Goal: Task Accomplishment & Management: Manage account settings

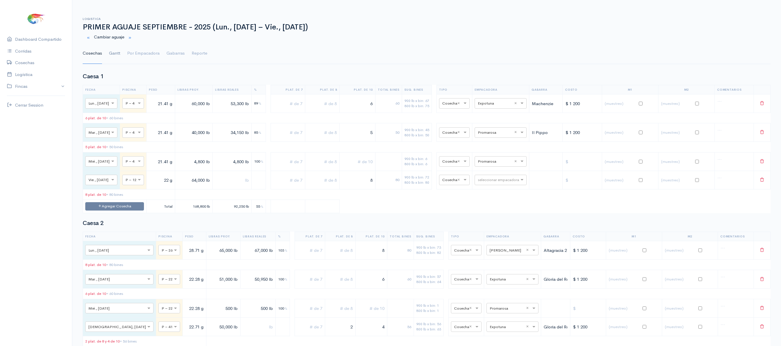
click at [111, 52] on link "Gantt" at bounding box center [114, 53] width 11 height 21
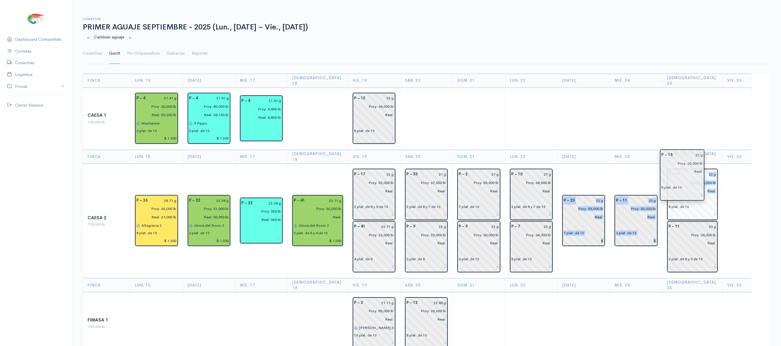
drag, startPoint x: 580, startPoint y: 174, endPoint x: 675, endPoint y: 166, distance: 95.2
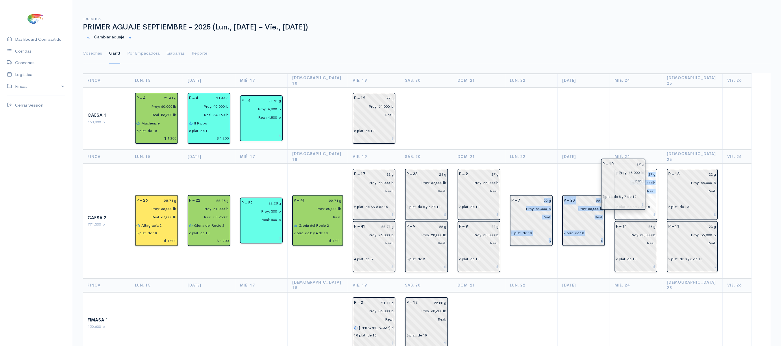
drag, startPoint x: 542, startPoint y: 171, endPoint x: 650, endPoint y: 168, distance: 107.6
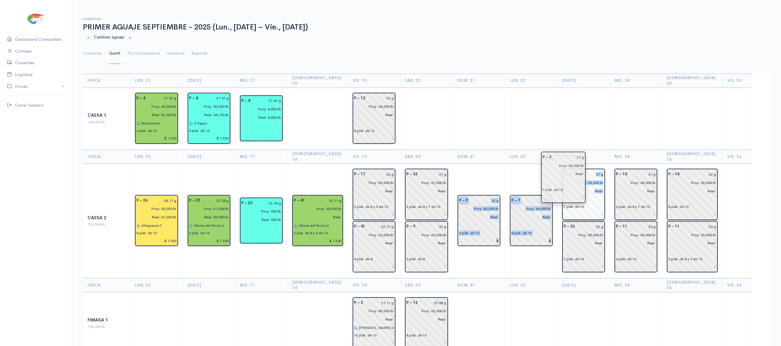
drag, startPoint x: 483, startPoint y: 167, endPoint x: 579, endPoint y: 159, distance: 96.8
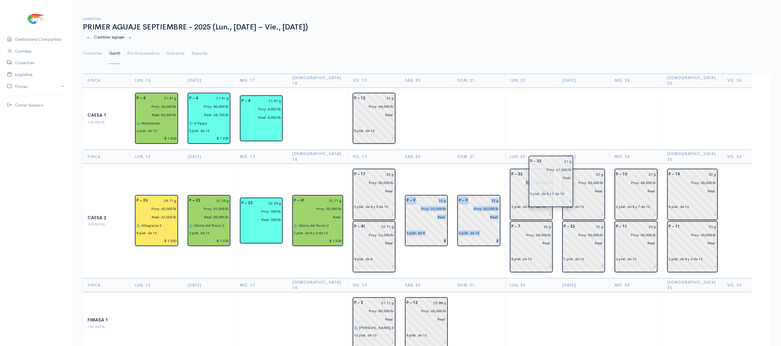
drag, startPoint x: 424, startPoint y: 175, endPoint x: 551, endPoint y: 173, distance: 127.2
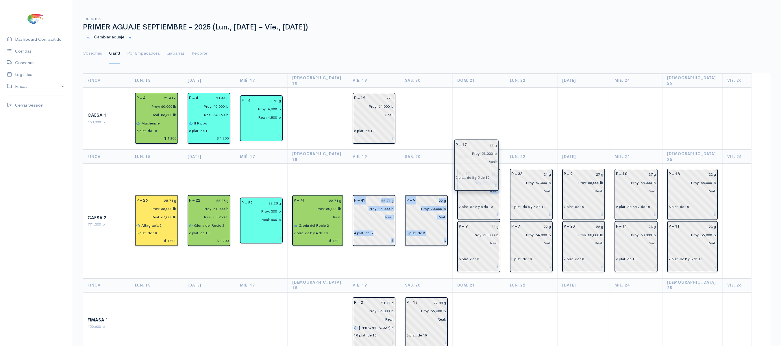
drag, startPoint x: 370, startPoint y: 171, endPoint x: 477, endPoint y: 153, distance: 108.4
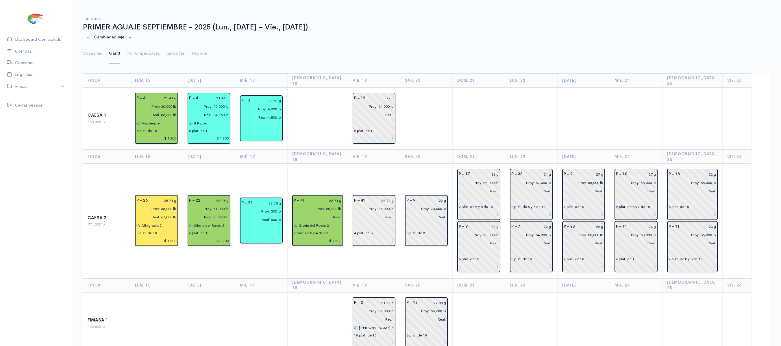
click at [477, 114] on td at bounding box center [479, 119] width 52 height 62
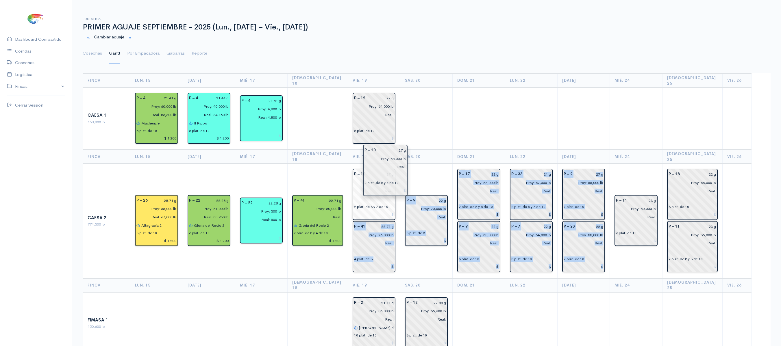
drag, startPoint x: 638, startPoint y: 172, endPoint x: 382, endPoint y: 162, distance: 256.9
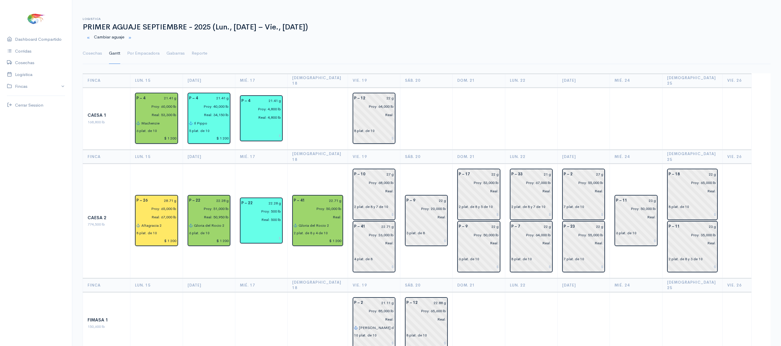
drag, startPoint x: 413, startPoint y: 147, endPoint x: 414, endPoint y: 143, distance: 4.1
click at [414, 150] on th "Sáb. 20" at bounding box center [426, 157] width 52 height 14
click at [410, 164] on td "P – 9 22 g Proy: 20,000 lb Real: 3 plat. de 8" at bounding box center [426, 221] width 52 height 115
click at [412, 151] on th "Sáb. 20" at bounding box center [426, 157] width 52 height 14
click at [443, 164] on td "P – 9 22 g Proy: 20,000 lb Real: 3 plat. de 8" at bounding box center [426, 221] width 52 height 115
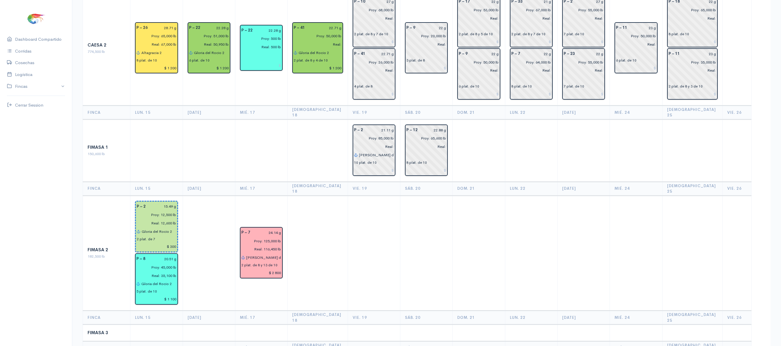
scroll to position [173, 0]
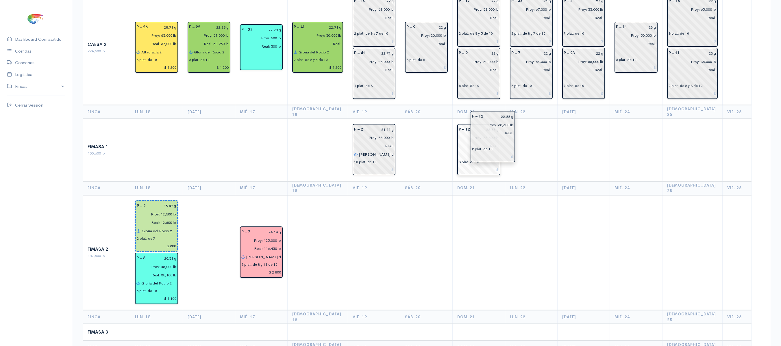
drag, startPoint x: 420, startPoint y: 132, endPoint x: 489, endPoint y: 136, distance: 69.5
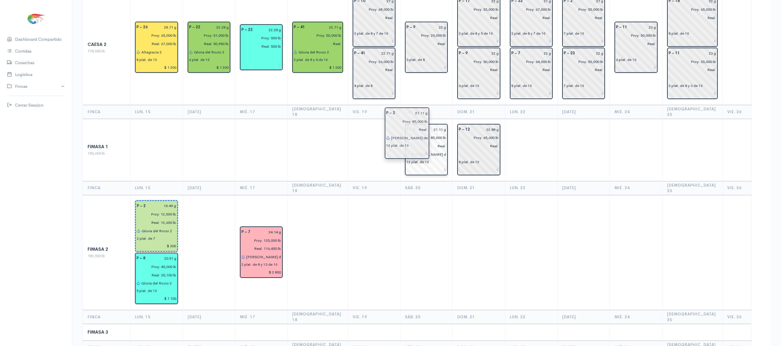
drag, startPoint x: 373, startPoint y: 126, endPoint x: 412, endPoint y: 128, distance: 38.2
click at [393, 144] on td at bounding box center [374, 150] width 52 height 62
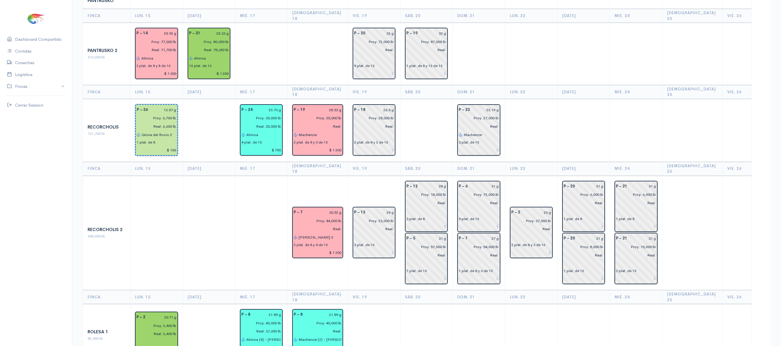
scroll to position [537, 0]
click at [598, 182] on input "31 g" at bounding box center [590, 186] width 25 height 8
type input "35.96 g"
click at [598, 234] on input "31 g" at bounding box center [590, 238] width 25 height 8
type input "35.96 g"
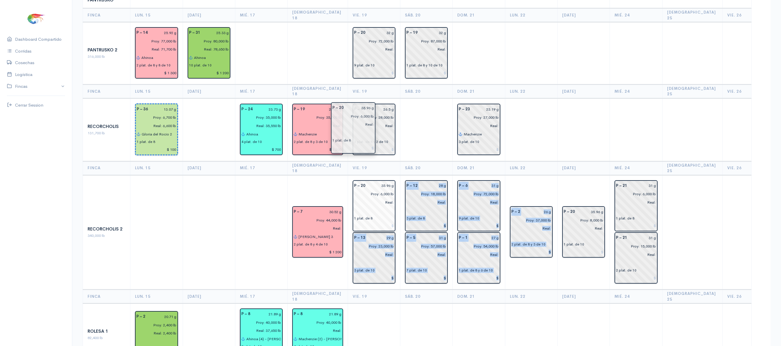
drag, startPoint x: 595, startPoint y: 156, endPoint x: 365, endPoint y: 134, distance: 231.1
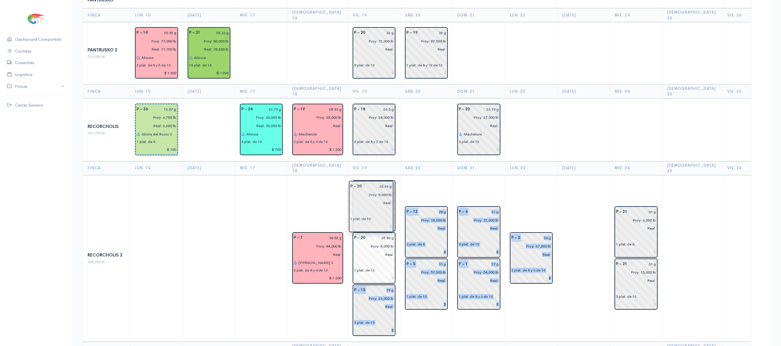
drag, startPoint x: 589, startPoint y: 176, endPoint x: 375, endPoint y: 208, distance: 216.3
click at [469, 175] on td "P – 6 31 g Proy: 72,000 lb Real: 9 plat. de 10 P – 1 27 g Proy: 54,000 lb Real:…" at bounding box center [479, 258] width 52 height 167
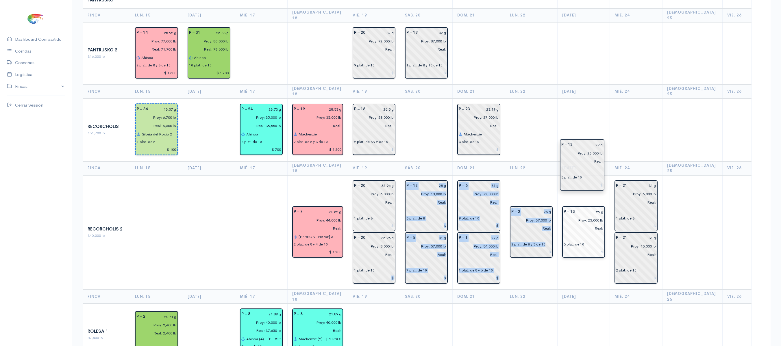
drag, startPoint x: 364, startPoint y: 258, endPoint x: 577, endPoint y: 168, distance: 231.6
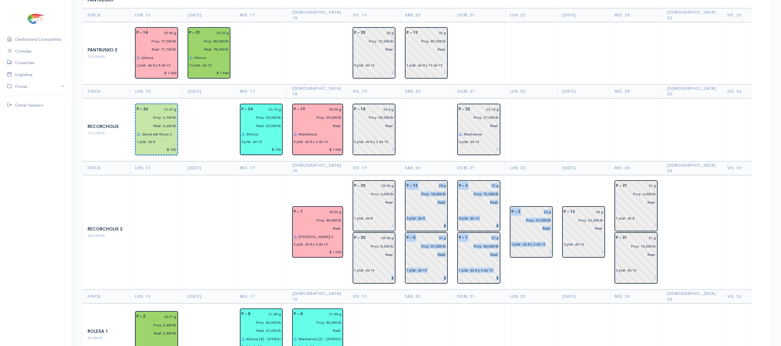
click at [550, 175] on td "P – 2 26 g Proy: 37,000 lb Real: 2 plat. de 8 y 3 de 10" at bounding box center [531, 232] width 52 height 115
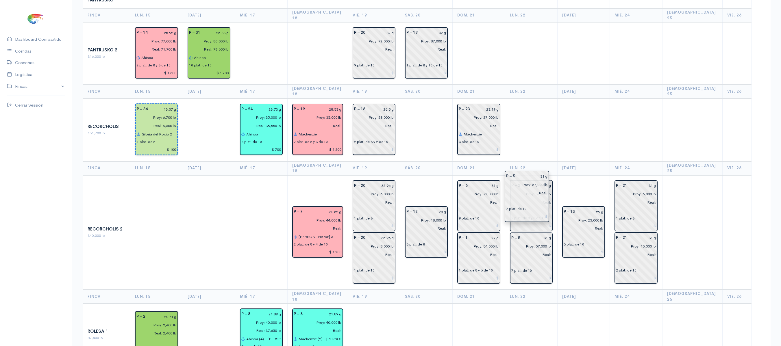
drag, startPoint x: 435, startPoint y: 216, endPoint x: 557, endPoint y: 214, distance: 122.0
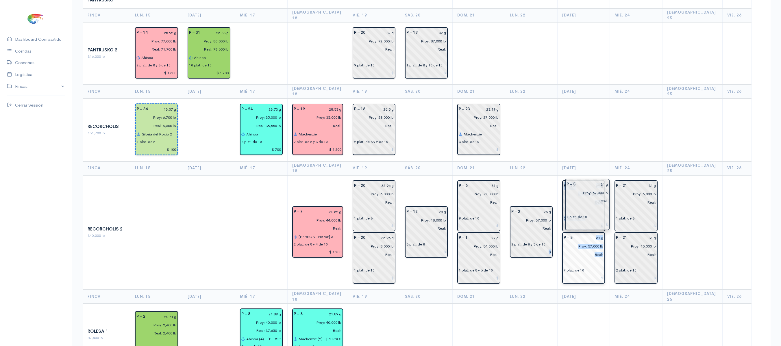
drag, startPoint x: 547, startPoint y: 211, endPoint x: 603, endPoint y: 213, distance: 55.5
click at [524, 110] on td at bounding box center [531, 129] width 52 height 63
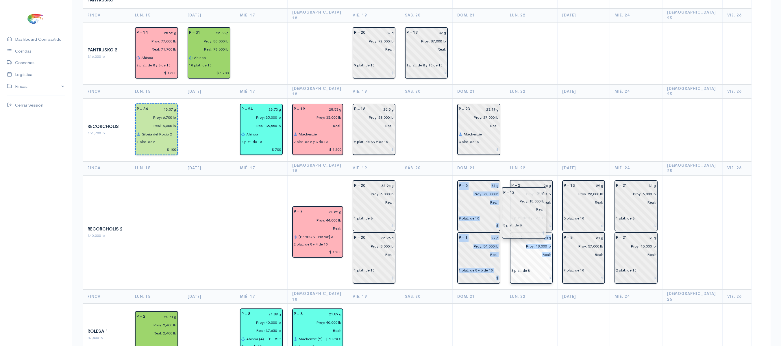
drag, startPoint x: 422, startPoint y: 158, endPoint x: 524, endPoint y: 197, distance: 109.2
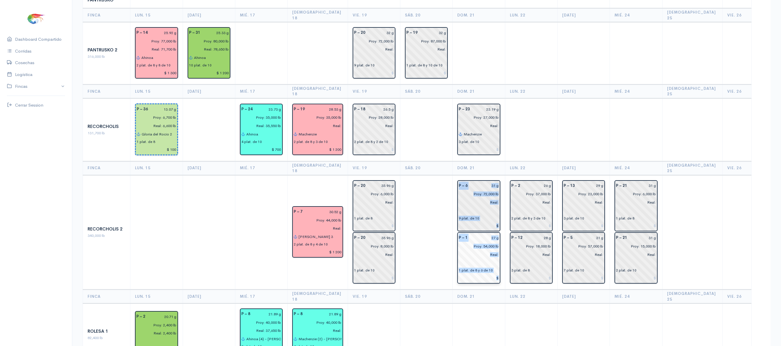
click at [476, 243] on input "Real:" at bounding box center [476, 255] width 43 height 8
click at [445, 179] on td at bounding box center [426, 232] width 52 height 115
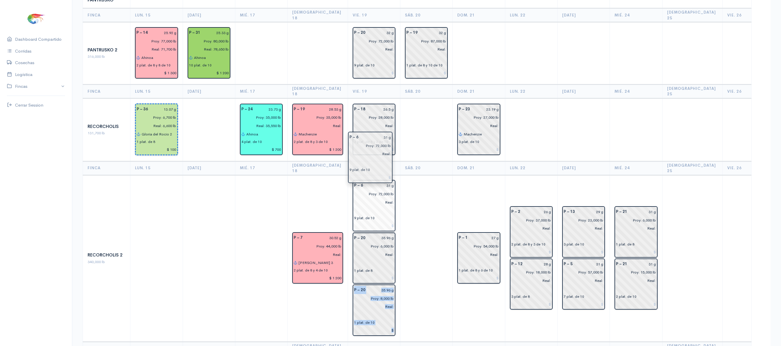
drag, startPoint x: 465, startPoint y: 152, endPoint x: 357, endPoint y: 160, distance: 107.8
click at [431, 175] on td at bounding box center [426, 258] width 52 height 167
click at [386, 182] on input "31 g" at bounding box center [380, 186] width 27 height 8
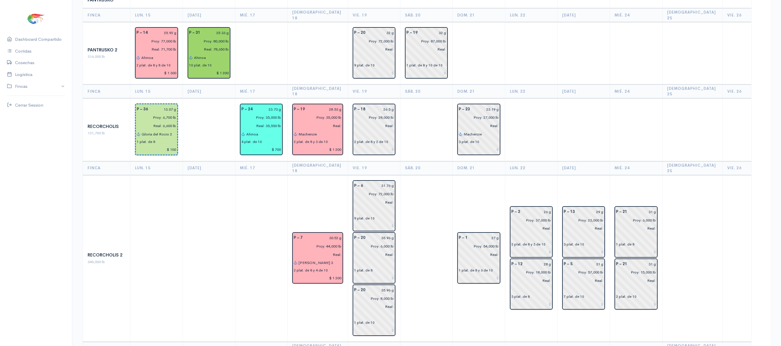
type input "31.76 g"
click at [441, 175] on td at bounding box center [426, 258] width 52 height 167
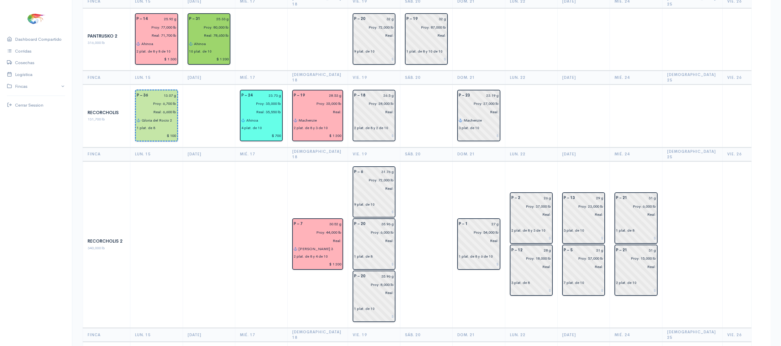
scroll to position [592, 0]
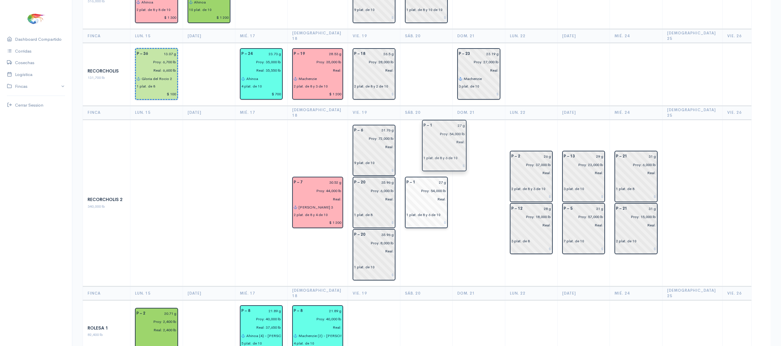
drag, startPoint x: 457, startPoint y: 150, endPoint x: 423, endPoint y: 149, distance: 33.6
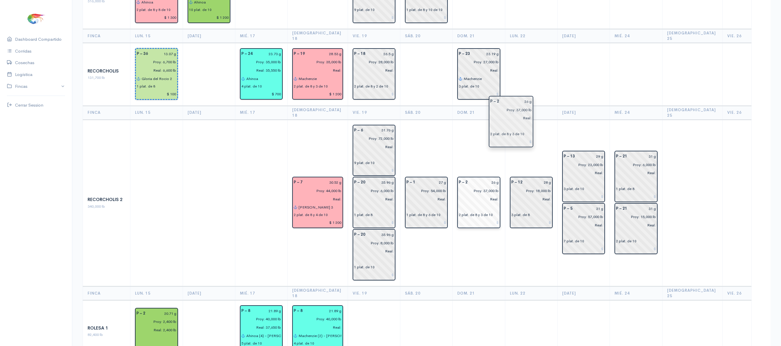
drag, startPoint x: 513, startPoint y: 127, endPoint x: 467, endPoint y: 128, distance: 46.3
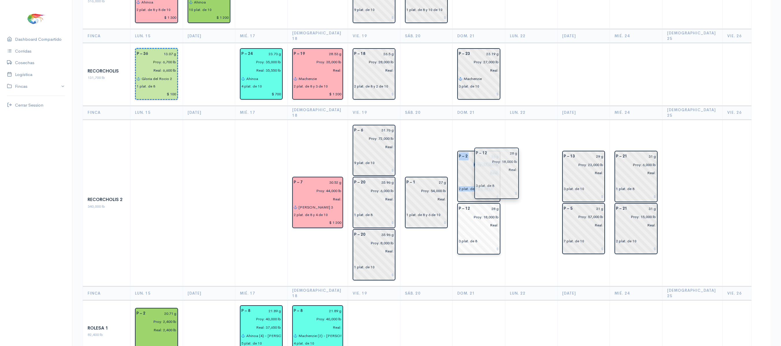
drag, startPoint x: 514, startPoint y: 149, endPoint x: 479, endPoint y: 175, distance: 43.8
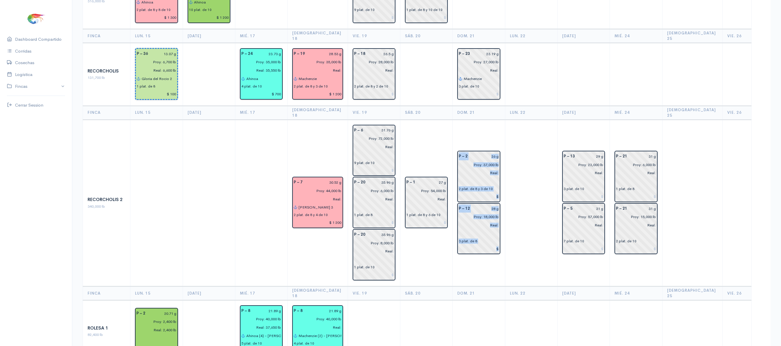
click at [513, 125] on td at bounding box center [531, 203] width 52 height 167
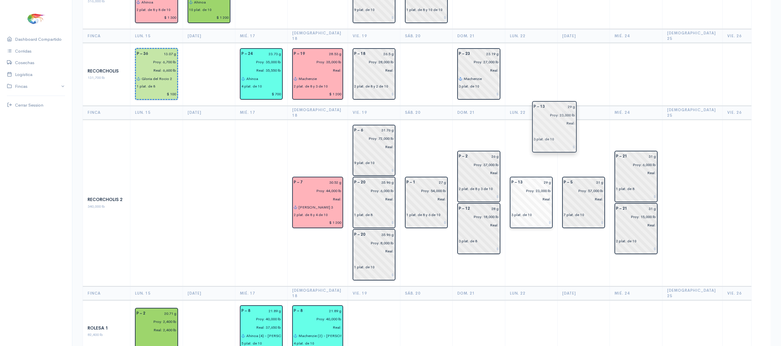
drag, startPoint x: 569, startPoint y: 118, endPoint x: 533, endPoint y: 124, distance: 36.9
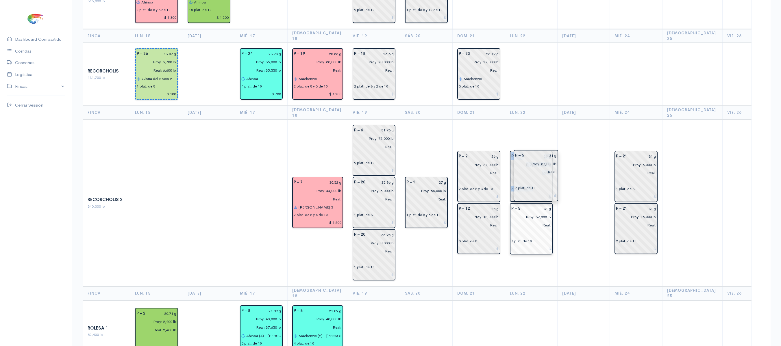
drag, startPoint x: 581, startPoint y: 145, endPoint x: 529, endPoint y: 172, distance: 59.0
click at [575, 132] on td at bounding box center [583, 203] width 52 height 167
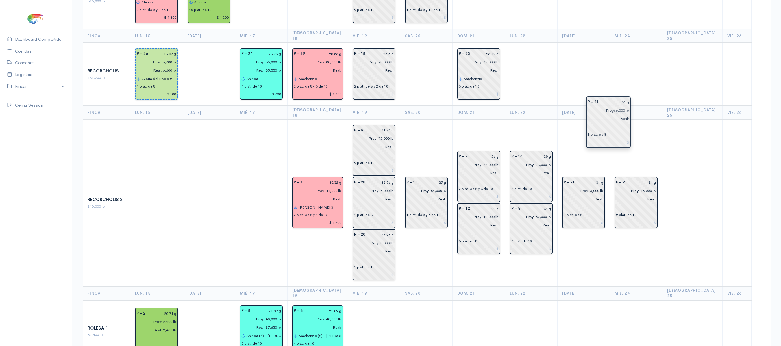
drag, startPoint x: 630, startPoint y: 118, endPoint x: 600, endPoint y: 118, distance: 30.1
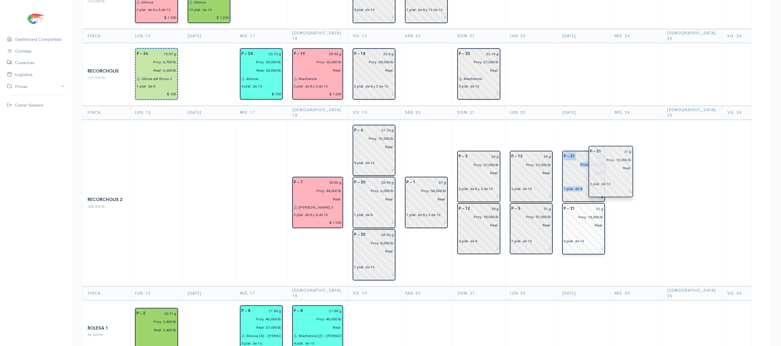
drag, startPoint x: 605, startPoint y: 151, endPoint x: 580, endPoint y: 171, distance: 32.1
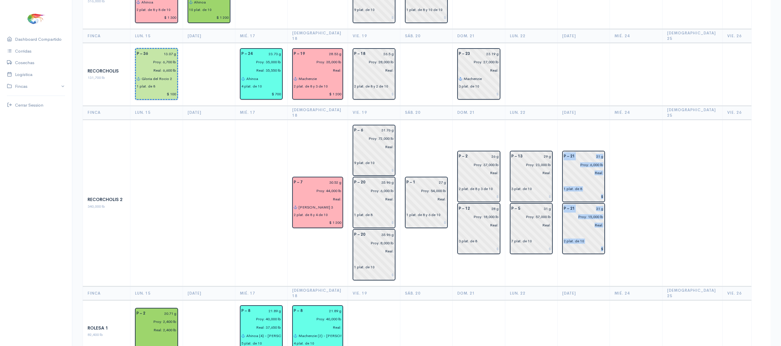
click at [598, 120] on td at bounding box center [636, 203] width 52 height 167
click at [431, 120] on td "P – 1 27 g Proy: 54,000 lb Real: 1 plat. de 8 y 6 de 10" at bounding box center [426, 203] width 52 height 167
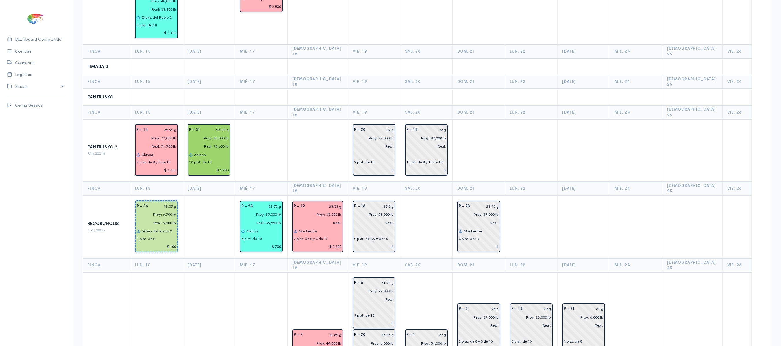
scroll to position [439, 0]
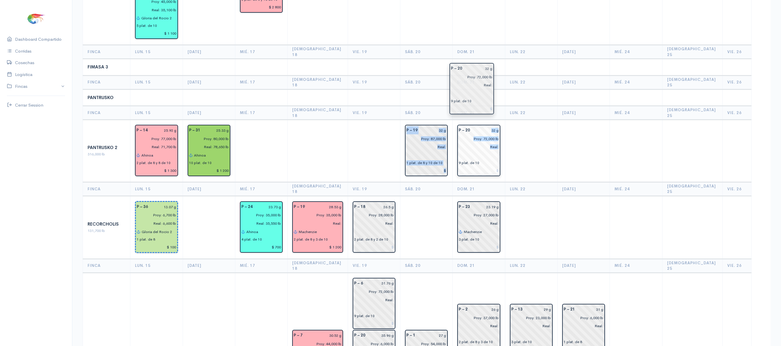
drag, startPoint x: 370, startPoint y: 102, endPoint x: 475, endPoint y: 85, distance: 106.0
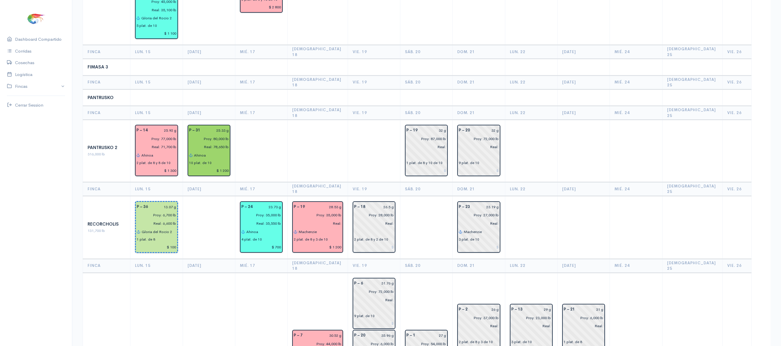
click at [442, 59] on td at bounding box center [426, 67] width 52 height 17
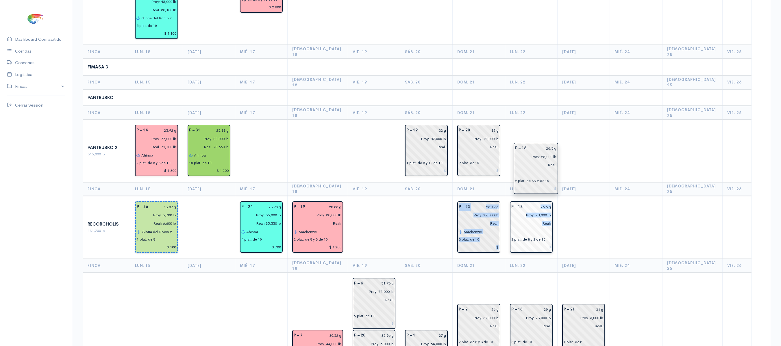
drag, startPoint x: 368, startPoint y: 167, endPoint x: 530, endPoint y: 161, distance: 162.0
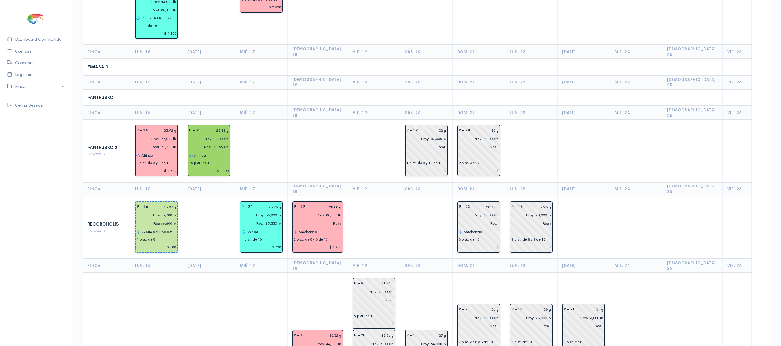
click at [553, 120] on td at bounding box center [531, 151] width 52 height 62
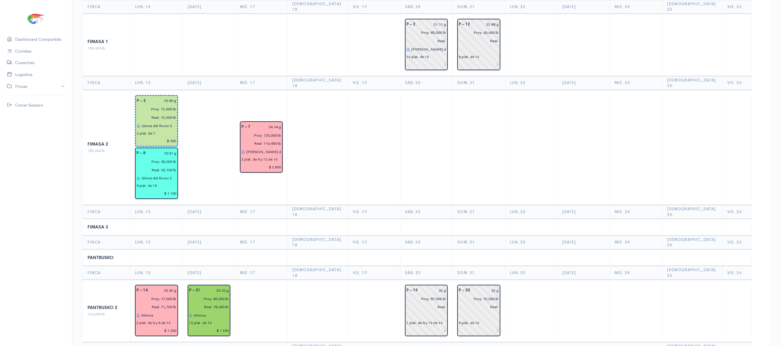
scroll to position [0, 0]
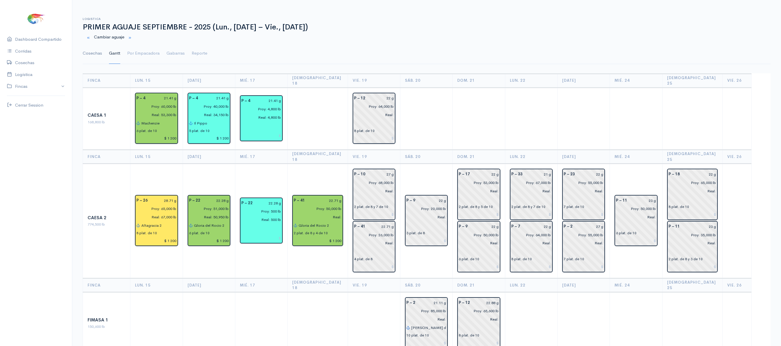
click at [88, 52] on link "Cosechas" at bounding box center [92, 53] width 19 height 21
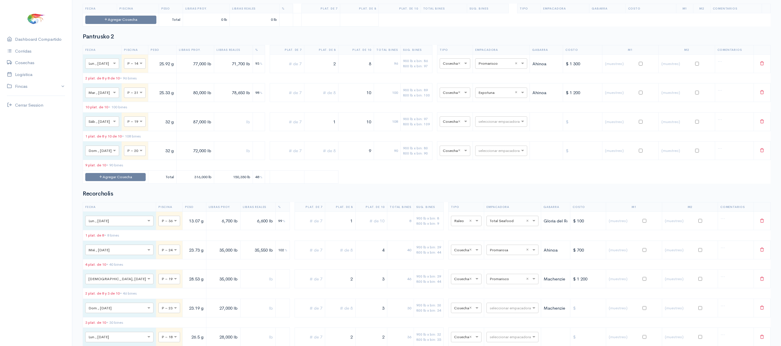
scroll to position [972, 0]
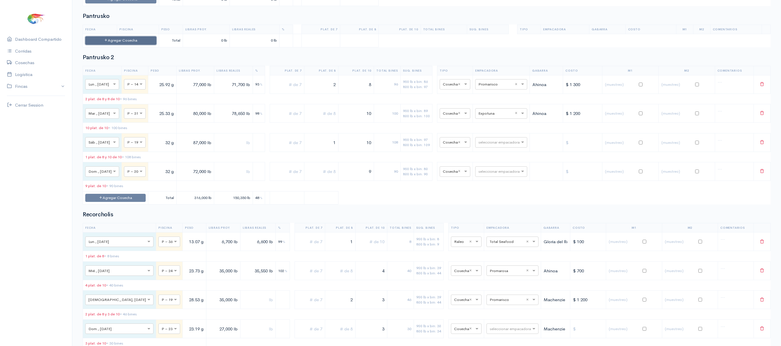
click at [145, 45] on button "Agregar Cosecha" at bounding box center [120, 40] width 71 height 8
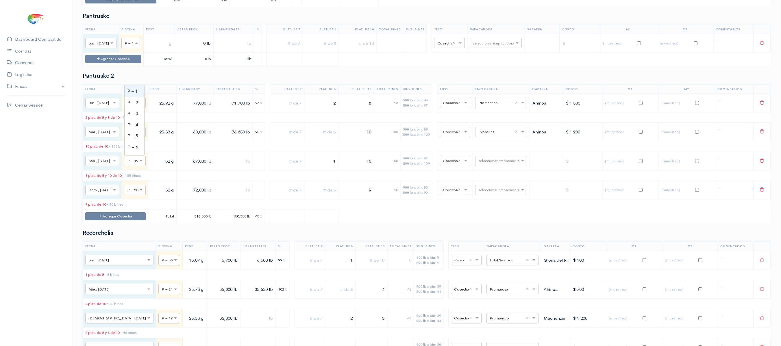
click at [138, 46] on span at bounding box center [137, 43] width 7 height 6
click at [162, 49] on input "text" at bounding box center [159, 43] width 26 height 12
type input "15.01 g"
click at [199, 49] on input "0 lb" at bounding box center [194, 43] width 34 height 12
type input "12,000 lb"
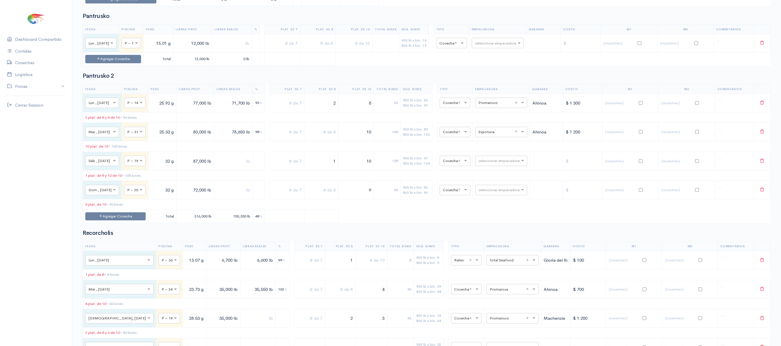
click at [291, 49] on input "text" at bounding box center [282, 43] width 31 height 12
type input "1"
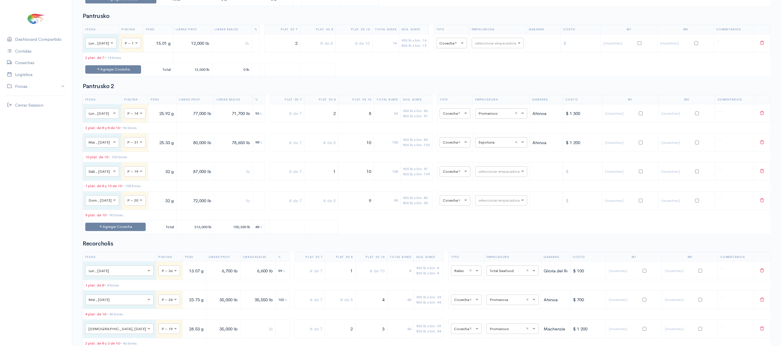
type input "2"
click at [453, 46] on input "text" at bounding box center [446, 43] width 14 height 6
type input "ra"
click at [450, 88] on div "Raleo" at bounding box center [455, 91] width 31 height 11
click at [493, 46] on input "text" at bounding box center [490, 43] width 35 height 6
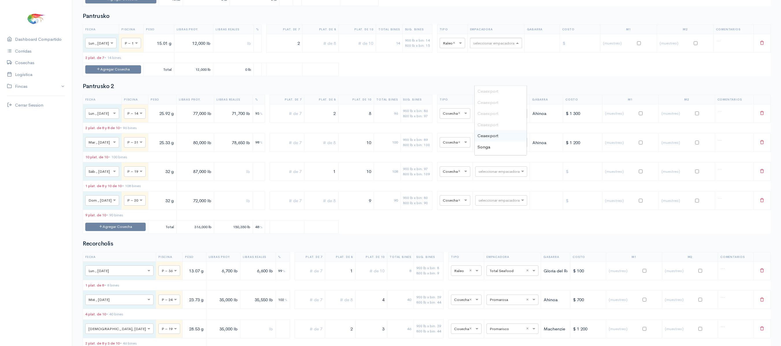
type input "t"
click at [494, 144] on div "Total Seafood" at bounding box center [501, 147] width 52 height 11
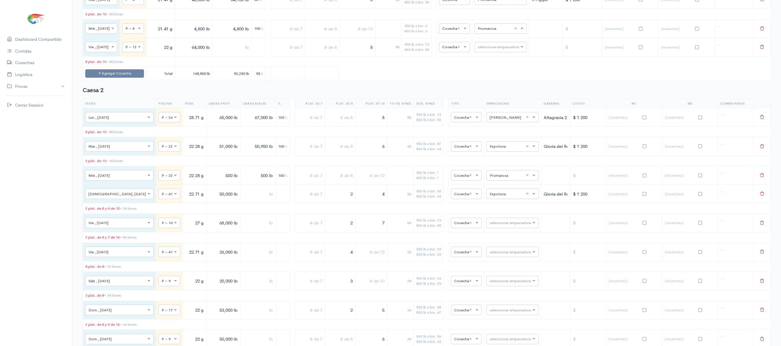
scroll to position [0, 0]
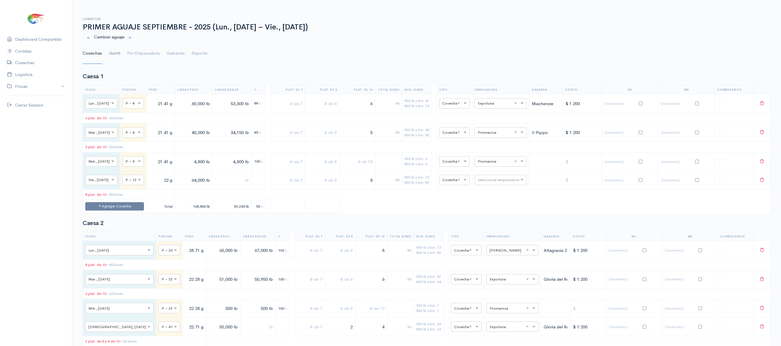
click at [115, 56] on link "Gantt" at bounding box center [114, 53] width 11 height 21
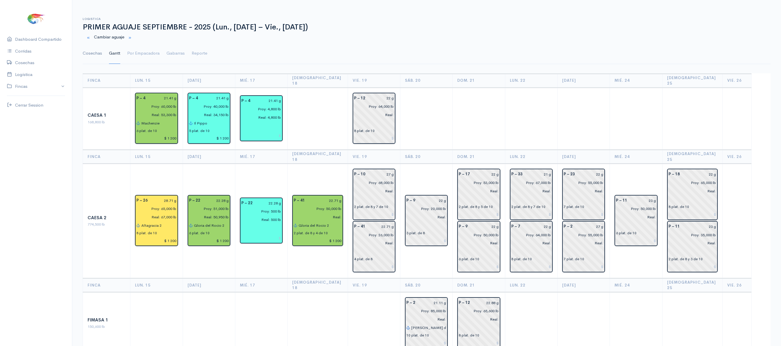
click at [88, 56] on link "Cosechas" at bounding box center [92, 53] width 19 height 21
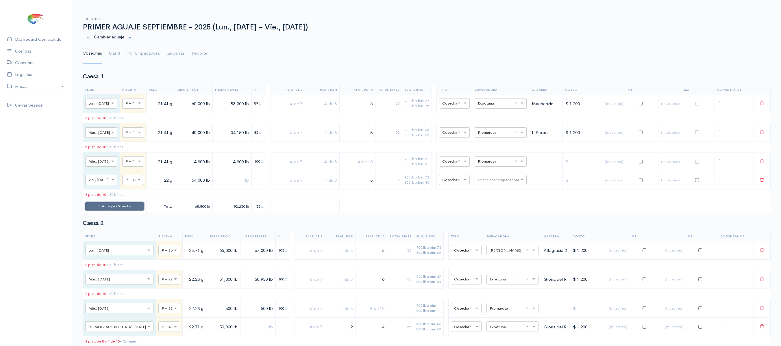
click at [135, 211] on button "Agregar Cosecha" at bounding box center [114, 206] width 59 height 8
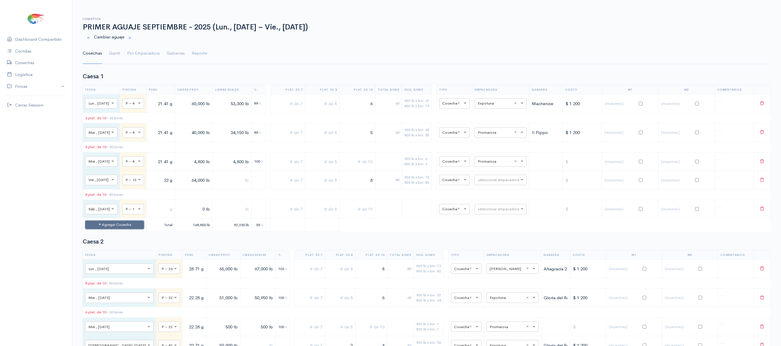
click at [136, 229] on button "Agregar Cosecha" at bounding box center [114, 225] width 59 height 8
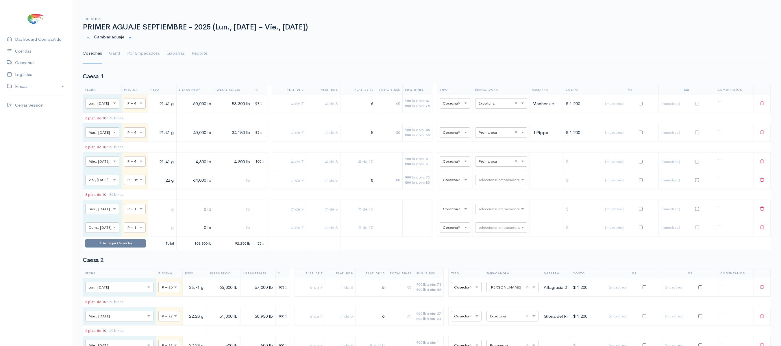
click at [137, 219] on td "× P – 1" at bounding box center [135, 209] width 27 height 19
click at [140, 212] on div at bounding box center [134, 209] width 21 height 6
type input "17"
click at [140, 231] on span at bounding box center [141, 228] width 7 height 6
type input "17"
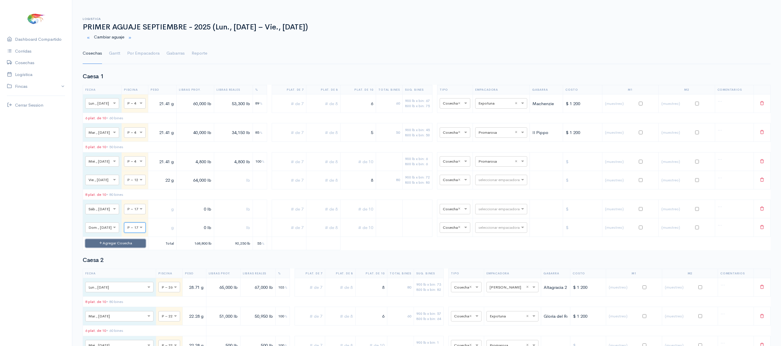
click at [139, 243] on button "Agregar Cosecha" at bounding box center [115, 243] width 60 height 8
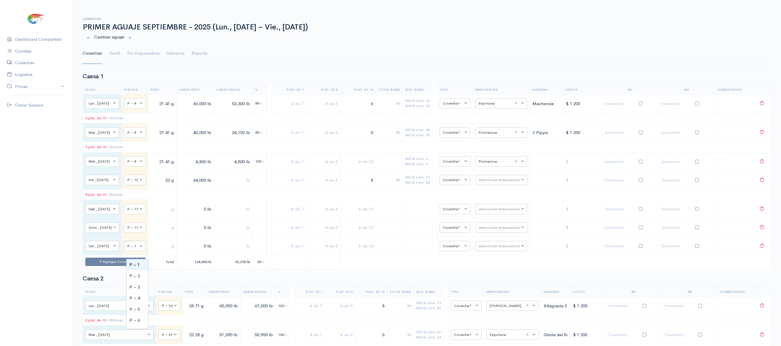
click at [139, 243] on div "× P – 1" at bounding box center [135, 246] width 22 height 10
type input "17"
click at [173, 215] on input "text" at bounding box center [162, 209] width 23 height 12
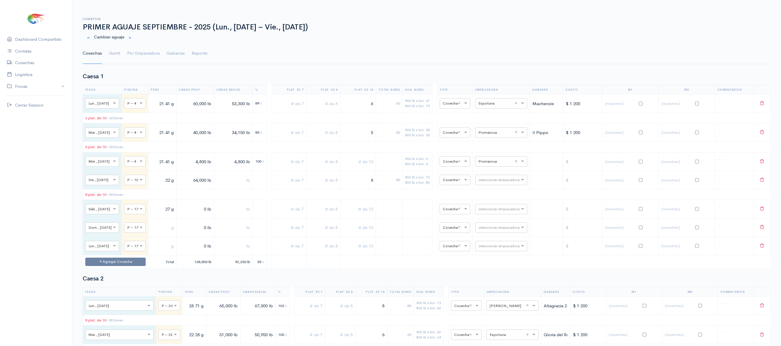
type input "27 g"
click at [172, 234] on input "text" at bounding box center [162, 228] width 23 height 12
type input "27 g"
click at [172, 243] on td at bounding box center [162, 246] width 28 height 19
click at [174, 243] on input "text" at bounding box center [162, 246] width 23 height 12
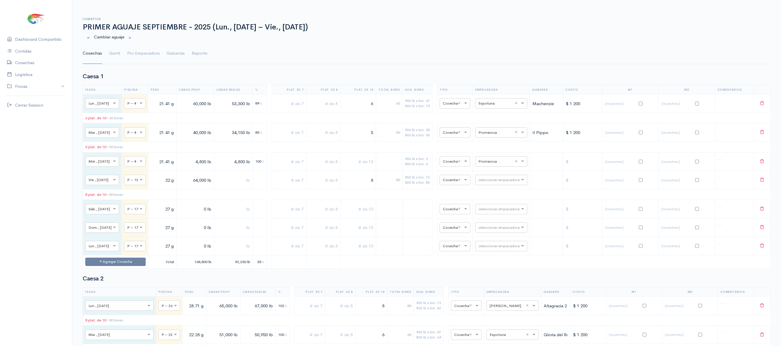
type input "27 g"
click at [196, 215] on input "0 lb" at bounding box center [195, 209] width 33 height 12
type input "65,000 lb"
click at [201, 234] on input "0 lb" at bounding box center [195, 228] width 33 height 12
type input "55,000 lb"
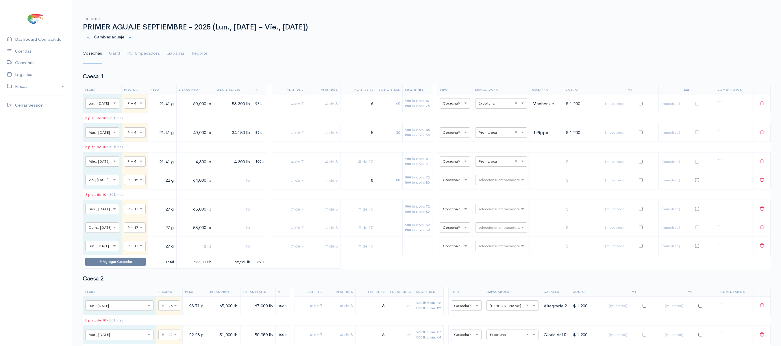
click at [202, 243] on input "0 lb" at bounding box center [195, 246] width 33 height 12
type input "27,000 lb"
click at [496, 211] on div "seleccionar empacadora" at bounding box center [501, 209] width 52 height 10
click at [439, 201] on table "Fecha Piscina Peso Libras Proy. Libras Reales % Plat. de 7 Plat. de 8 Plat. de …" at bounding box center [427, 177] width 688 height 184
click at [365, 210] on input "text" at bounding box center [358, 209] width 31 height 12
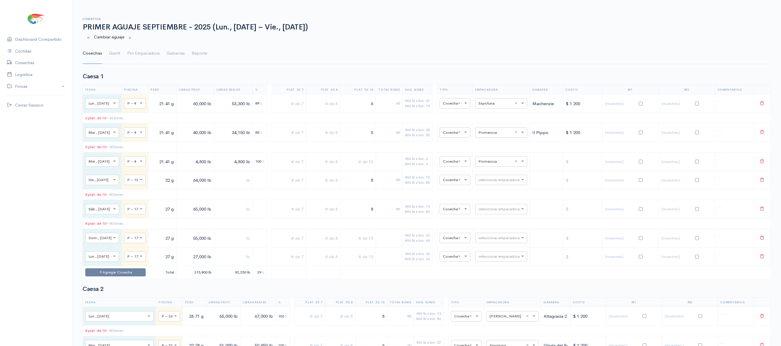
type input "8"
click at [365, 243] on input "text" at bounding box center [358, 238] width 31 height 12
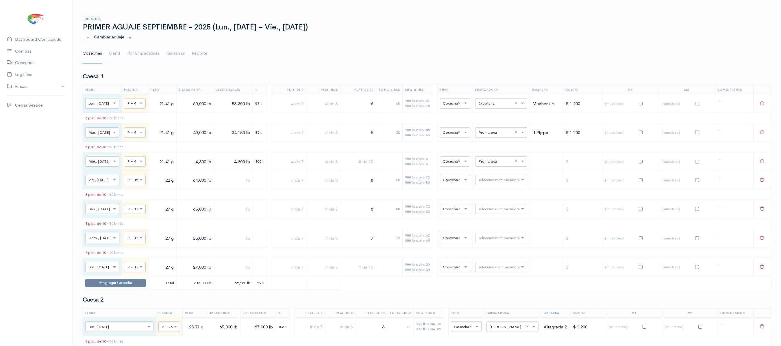
type input "7"
click at [329, 243] on input "text" at bounding box center [323, 267] width 29 height 12
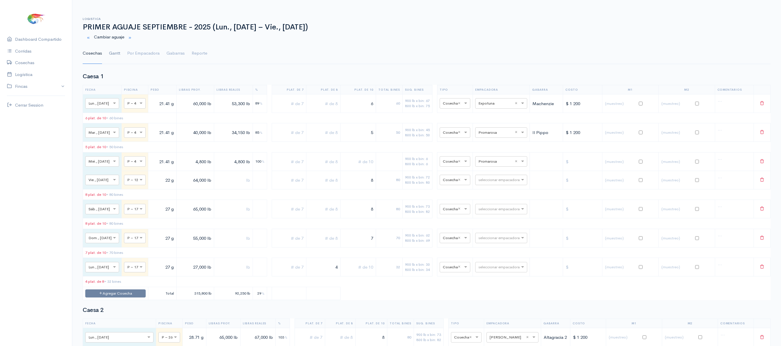
type input "4"
drag, startPoint x: 117, startPoint y: 56, endPoint x: 132, endPoint y: 58, distance: 14.7
click at [117, 56] on link "Gantt" at bounding box center [114, 53] width 11 height 21
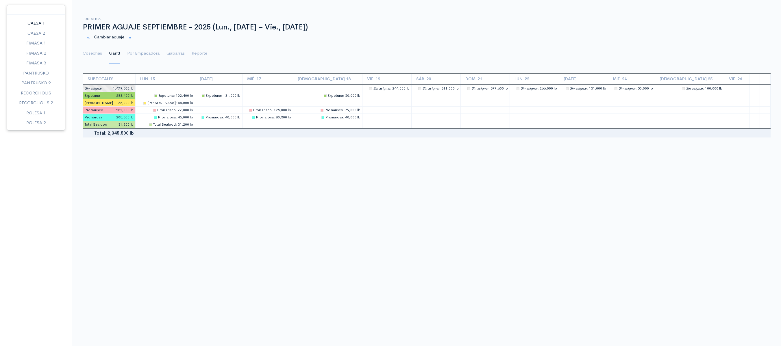
click at [57, 25] on link "Caesa 1" at bounding box center [36, 23] width 58 height 10
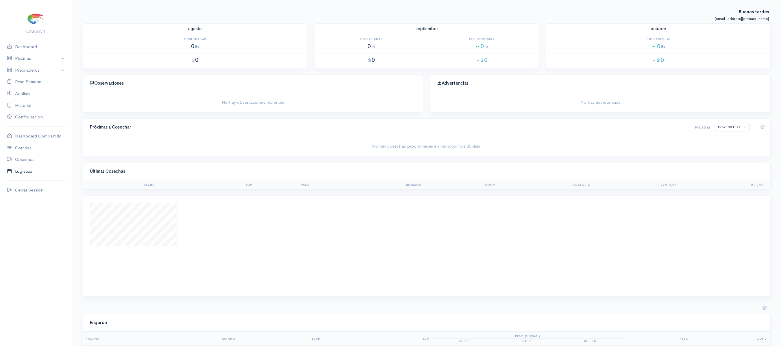
click at [34, 175] on link "Logística" at bounding box center [36, 172] width 72 height 12
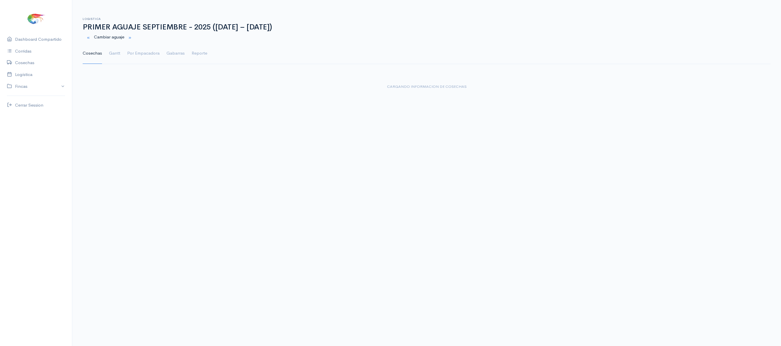
click at [121, 56] on ul "Cosechas Gantt Por Empacadora Gabarras Reporte" at bounding box center [427, 53] width 688 height 21
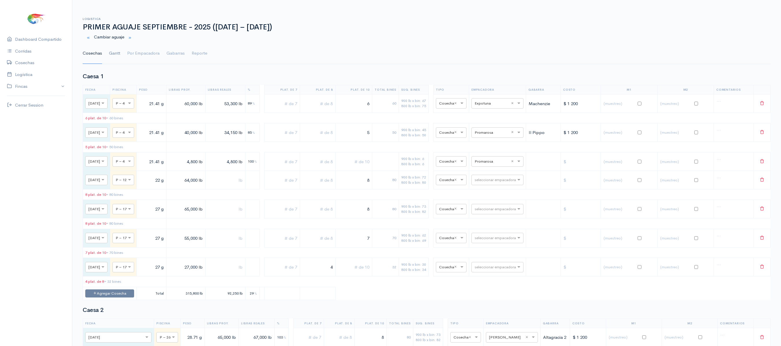
click at [114, 57] on link "Gantt" at bounding box center [114, 53] width 11 height 21
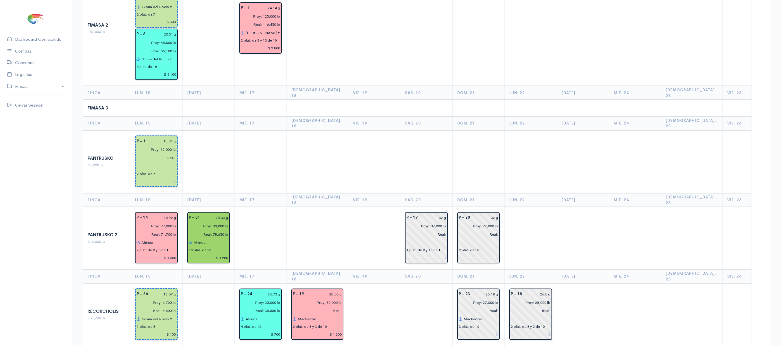
scroll to position [397, 0]
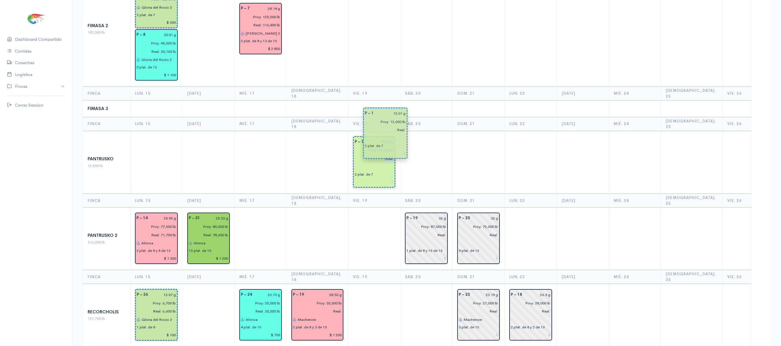
drag, startPoint x: 146, startPoint y: 125, endPoint x: 375, endPoint y: 134, distance: 229.1
click at [445, 150] on td at bounding box center [426, 162] width 52 height 63
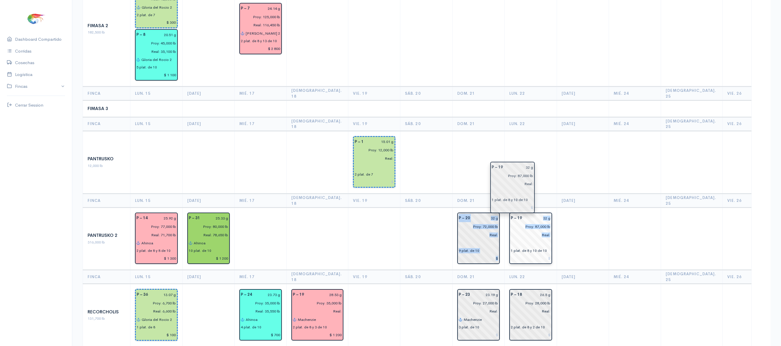
drag, startPoint x: 425, startPoint y: 201, endPoint x: 512, endPoint y: 194, distance: 87.5
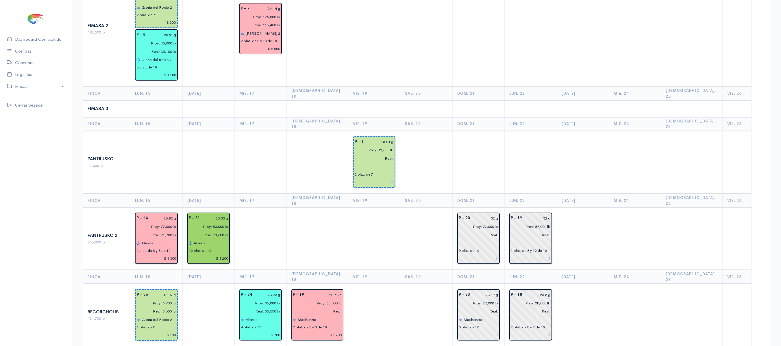
click at [510, 148] on td at bounding box center [531, 162] width 52 height 63
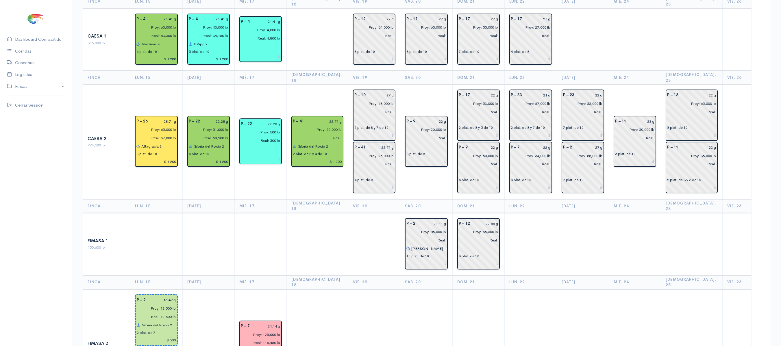
scroll to position [0, 0]
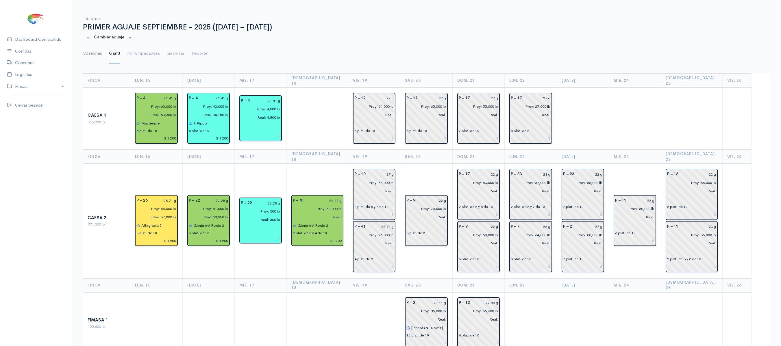
click at [98, 51] on link "Cosechas" at bounding box center [92, 53] width 19 height 21
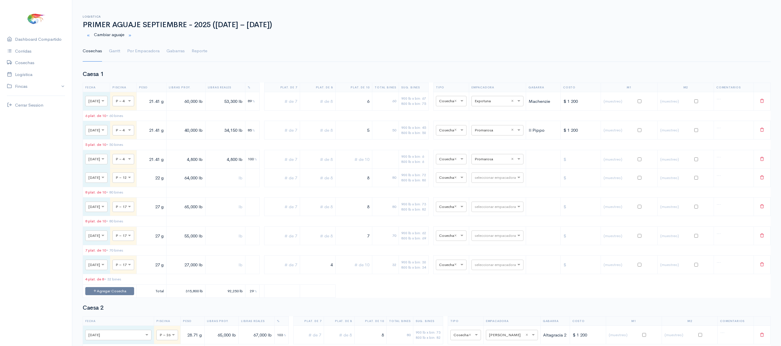
scroll to position [2, 0]
click at [506, 181] on input "text" at bounding box center [492, 178] width 35 height 6
type input "p"
type input "e"
type input "aq"
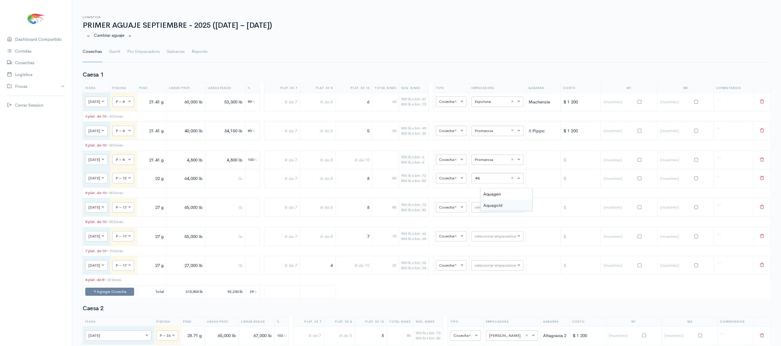
click at [504, 202] on div "Aquagold" at bounding box center [506, 205] width 52 height 11
click at [122, 55] on ul "Cosechas Gantt Por Empacadora Gabarras Reporte" at bounding box center [427, 51] width 688 height 21
click at [110, 51] on link "Gantt" at bounding box center [114, 51] width 11 height 21
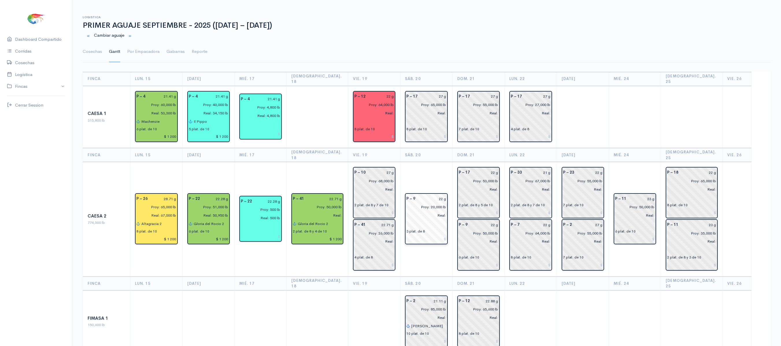
scroll to position [3, 0]
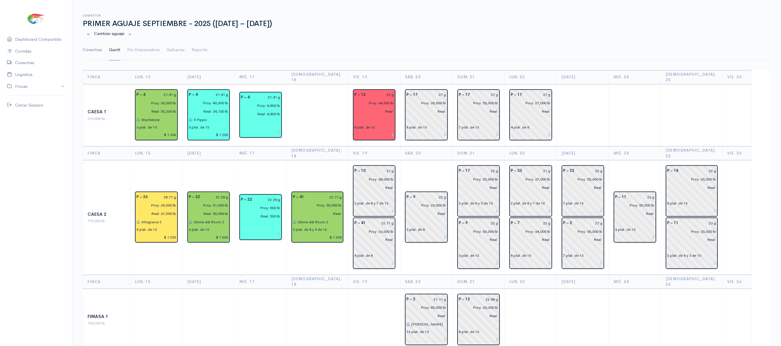
click at [95, 45] on link "Cosechas" at bounding box center [92, 50] width 19 height 21
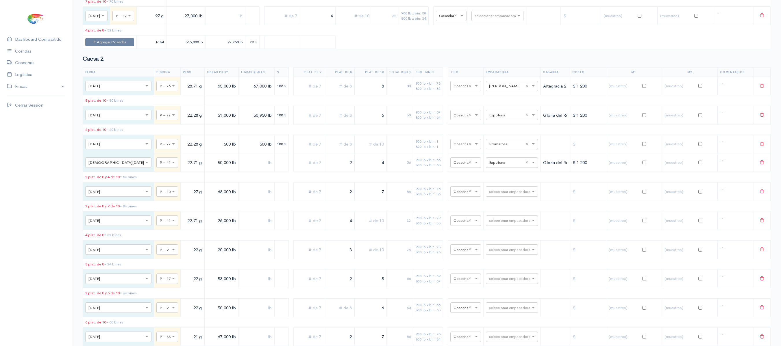
scroll to position [253, 0]
click at [489, 193] on input "text" at bounding box center [506, 190] width 35 height 6
type input "pro"
click at [500, 216] on span "Promarisco" at bounding box center [494, 216] width 22 height 5
click at [493, 223] on input "text" at bounding box center [506, 219] width 35 height 6
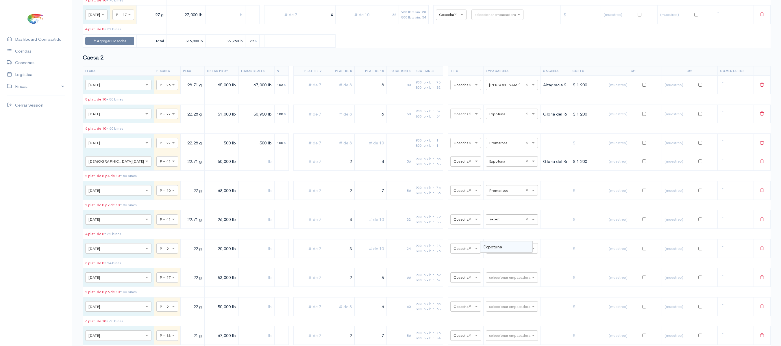
type input "expotu"
click at [497, 246] on span "Expotuna" at bounding box center [492, 246] width 19 height 5
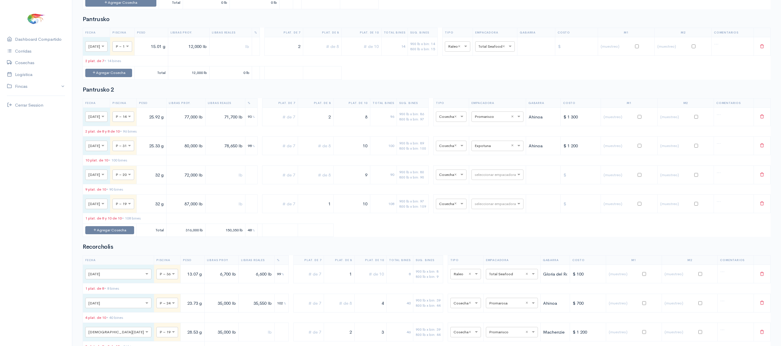
scroll to position [1056, 0]
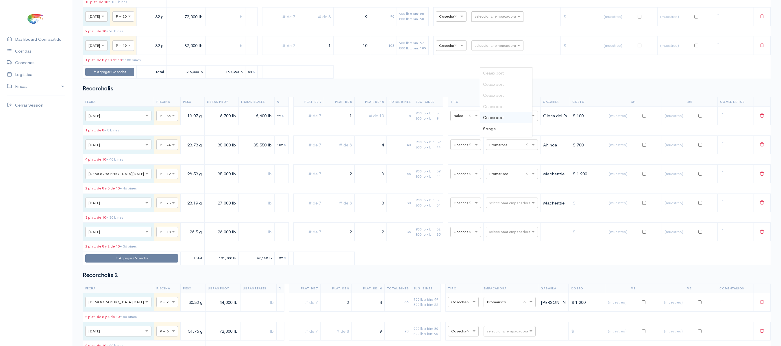
scroll to position [1215, 0]
click at [412, 214] on table "Fecha Piscina Peso Libras Proy. Libras Reales % Plat. de 7 Plat. de 8 Plat. de …" at bounding box center [427, 181] width 688 height 168
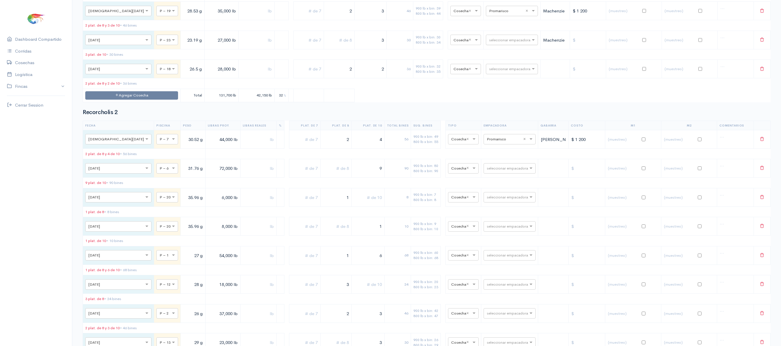
scroll to position [1378, 0]
click at [505, 173] on div "seleccionar empacadora" at bounding box center [510, 168] width 52 height 10
type input "e"
type input "x"
type input "e"
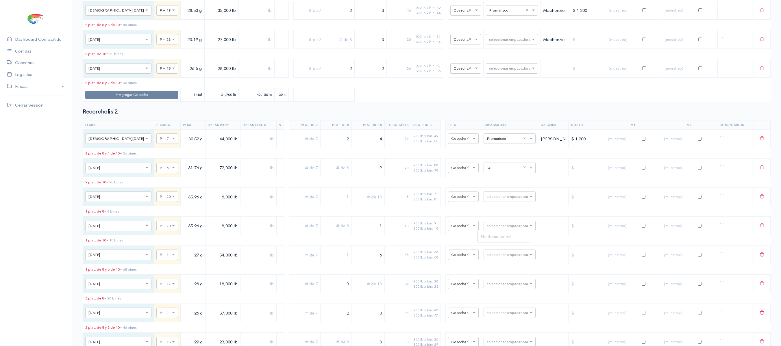
type input "t"
click at [494, 290] on span "Total Seafood" at bounding box center [494, 291] width 27 height 5
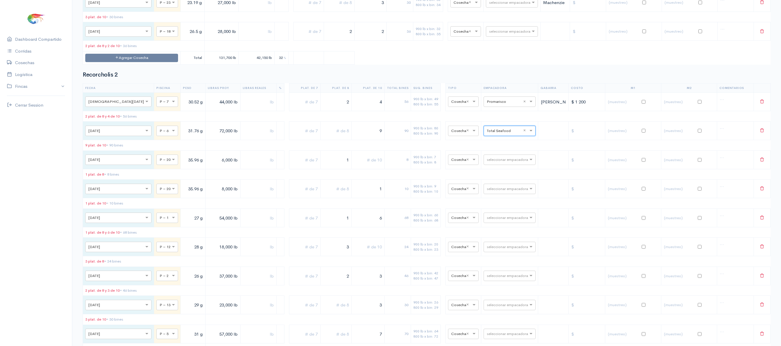
scroll to position [1415, 0]
click at [495, 162] on input "text" at bounding box center [504, 159] width 35 height 6
type input "pro"
click at [496, 250] on span "Promarosa" at bounding box center [491, 251] width 21 height 5
click at [501, 162] on input "text" at bounding box center [504, 159] width 35 height 6
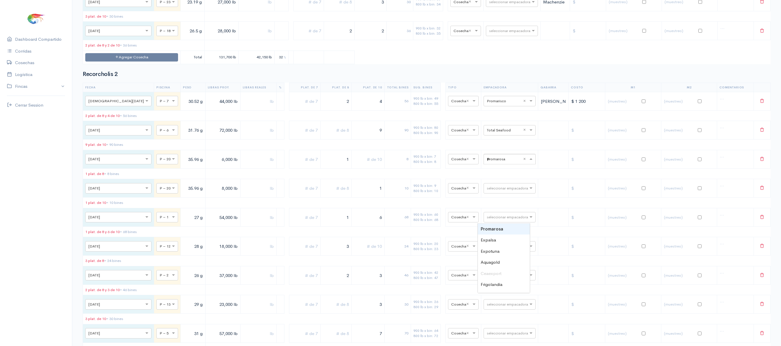
scroll to position [0, 0]
type input "pro"
click at [498, 227] on span "Promarisco" at bounding box center [492, 228] width 22 height 5
click at [489, 198] on td "seleccionar empacadora" at bounding box center [509, 188] width 57 height 19
click at [491, 191] on input "text" at bounding box center [504, 188] width 35 height 6
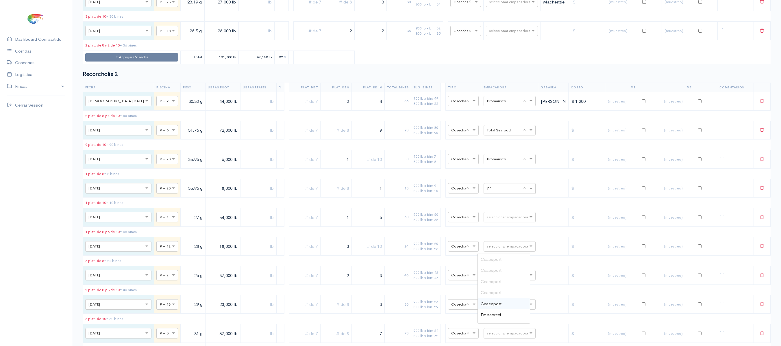
type input "pro"
click at [491, 255] on div "Promarisco" at bounding box center [504, 259] width 52 height 11
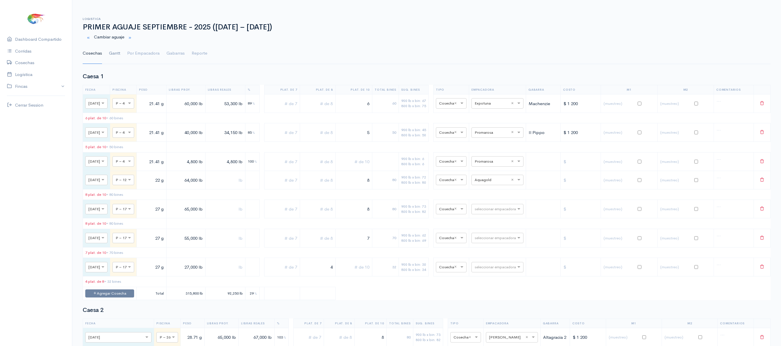
click at [111, 59] on link "Gantt" at bounding box center [114, 53] width 11 height 21
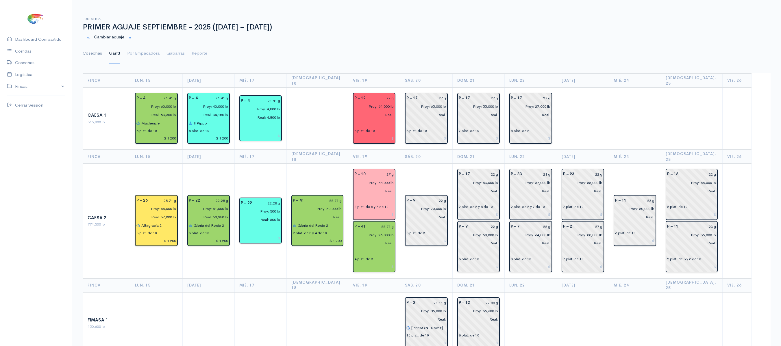
click at [95, 51] on link "Cosechas" at bounding box center [92, 53] width 19 height 21
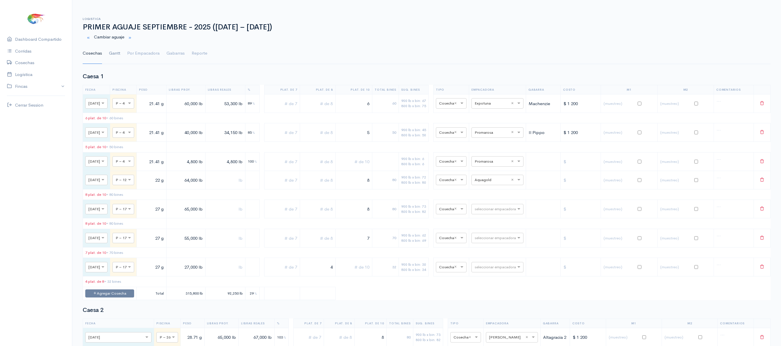
click at [115, 50] on link "Gantt" at bounding box center [114, 53] width 11 height 21
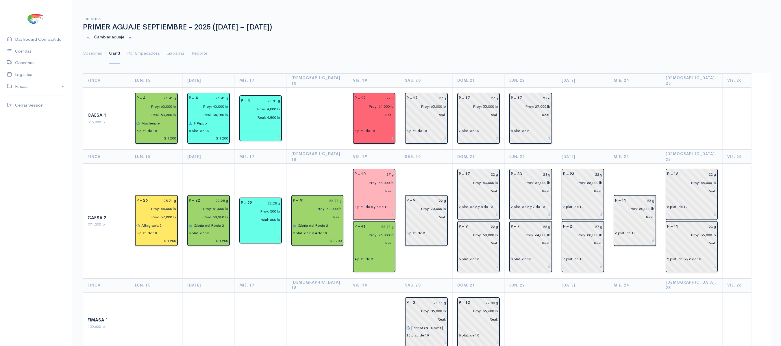
scroll to position [4, 0]
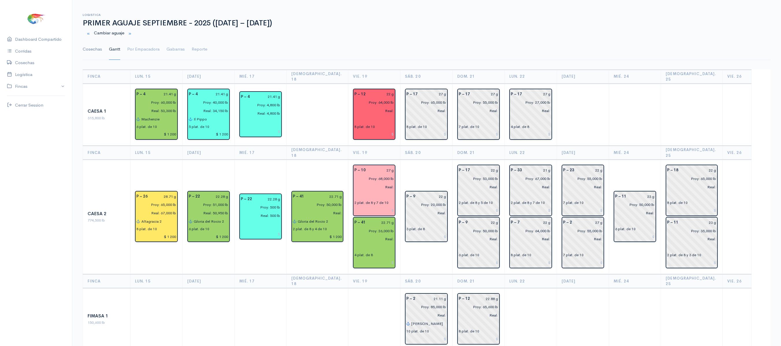
click at [94, 51] on link "Cosechas" at bounding box center [92, 49] width 19 height 21
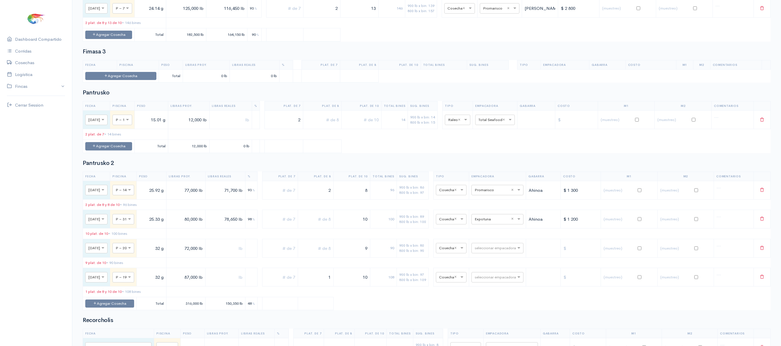
scroll to position [983, 0]
click at [132, 150] on button "Agregar Cosecha" at bounding box center [108, 146] width 47 height 8
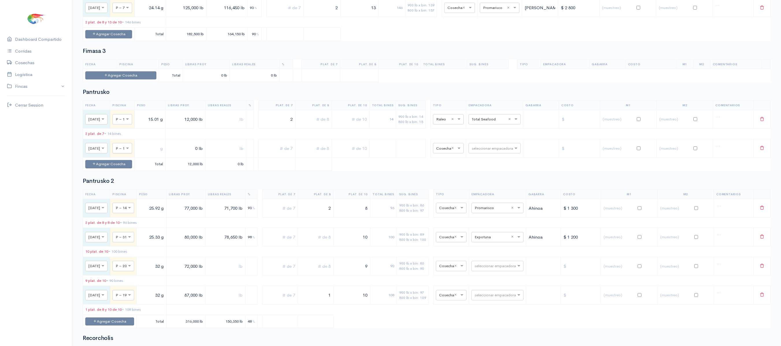
click at [132, 153] on div "× P – 1" at bounding box center [122, 148] width 20 height 10
type input "3"
click at [125, 169] on button "Agregar Cosecha" at bounding box center [108, 164] width 47 height 8
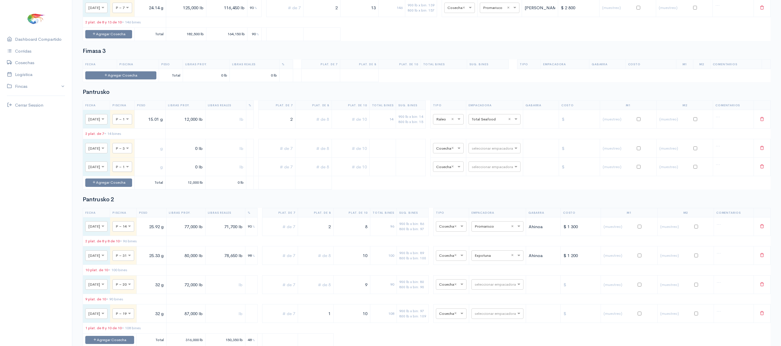
click at [119, 170] on input "text" at bounding box center [117, 166] width 3 height 6
type input "6"
click at [162, 154] on input "text" at bounding box center [150, 149] width 26 height 12
type input "15.01 g"
click at [163, 173] on input "text" at bounding box center [150, 167] width 26 height 12
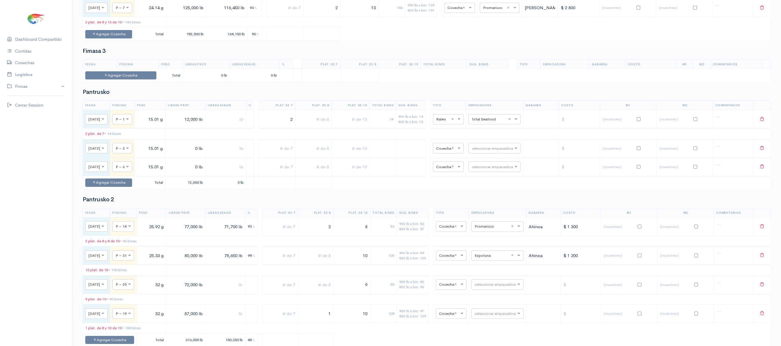
type input "15.01 g"
click at [186, 154] on input "0 lb" at bounding box center [185, 149] width 35 height 12
type input "12,200 lb"
click at [187, 173] on input "0 lb" at bounding box center [185, 167] width 35 height 12
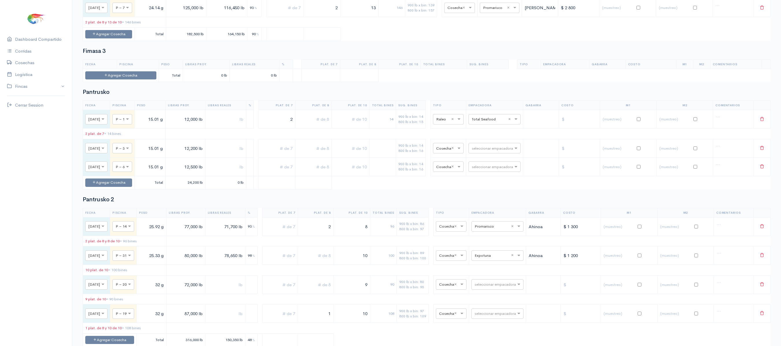
type input "12,500 lb"
click at [356, 154] on input "text" at bounding box center [350, 149] width 33 height 12
click at [318, 154] on input "text" at bounding box center [314, 149] width 32 height 12
click at [289, 154] on input "text" at bounding box center [277, 149] width 32 height 12
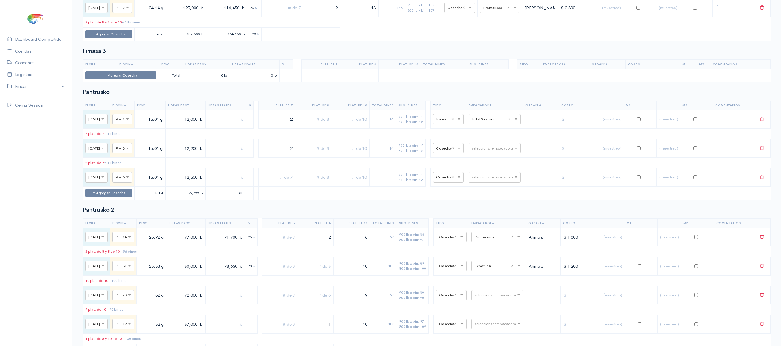
type input "2"
click at [293, 184] on input "text" at bounding box center [277, 178] width 32 height 12
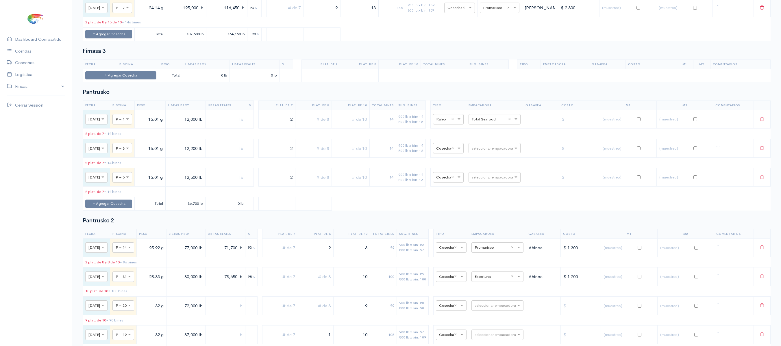
type input "2"
click at [456, 153] on div "× Cosecha ×" at bounding box center [448, 148] width 31 height 10
type input "R"
click at [453, 200] on span "Raleo" at bounding box center [449, 200] width 11 height 5
click at [450, 180] on input "text" at bounding box center [443, 177] width 14 height 6
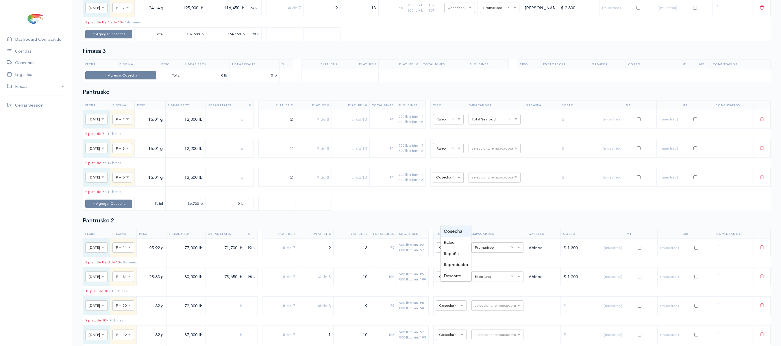
type input "R"
click at [447, 230] on span "Raleo" at bounding box center [449, 231] width 11 height 5
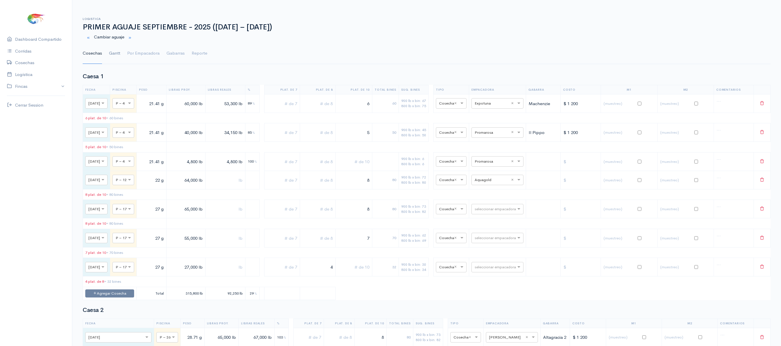
click at [112, 53] on link "Gantt" at bounding box center [114, 53] width 11 height 21
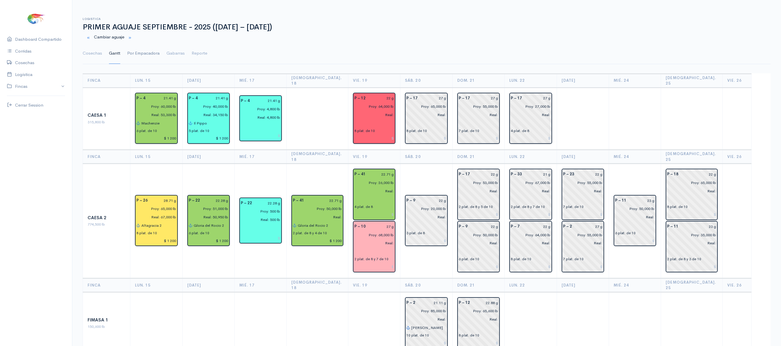
click at [141, 53] on link "Por Empacadora" at bounding box center [143, 53] width 32 height 21
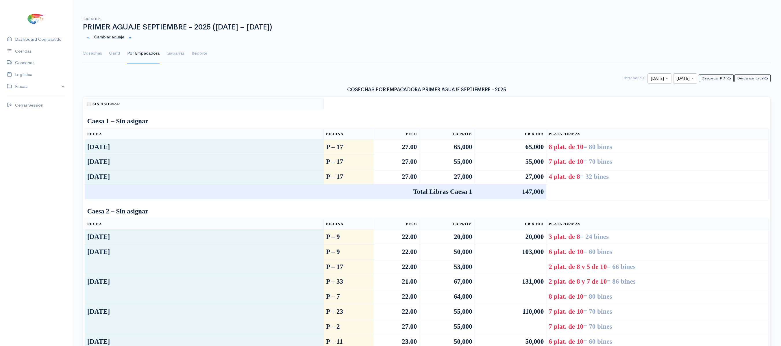
click at [123, 50] on ul "Cosechas Gantt Por Empacadora Gabarras Reporte" at bounding box center [427, 53] width 688 height 21
click at [114, 54] on link "Gantt" at bounding box center [114, 53] width 11 height 21
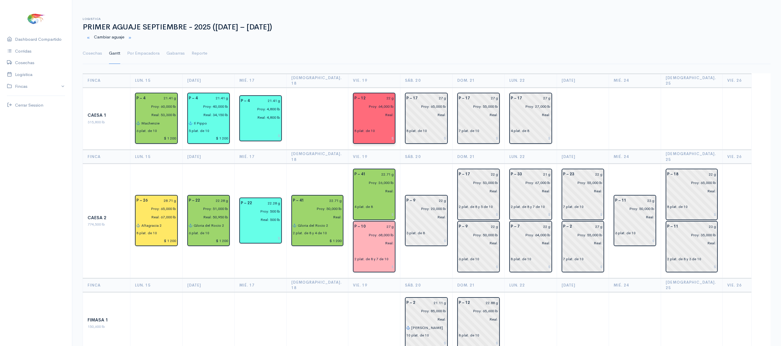
click at [354, 120] on input "text" at bounding box center [374, 123] width 40 height 8
click at [91, 47] on link "Cosechas" at bounding box center [92, 53] width 19 height 21
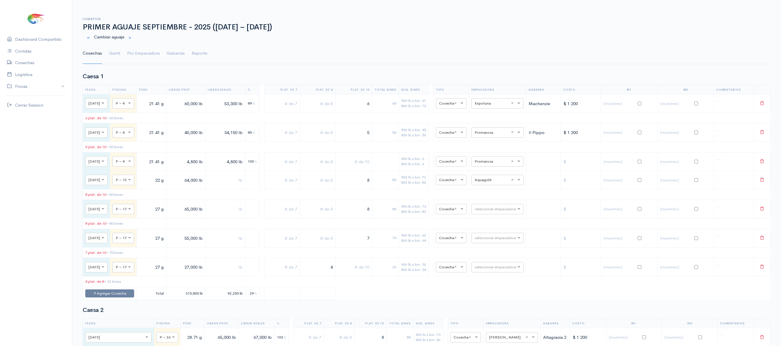
drag, startPoint x: 360, startPoint y: 214, endPoint x: 443, endPoint y: 231, distance: 84.9
click at [443, 231] on table "Fecha Piscina Peso Libras Proy. Libras Reales % Plat. de 7 Plat. de 8 Plat. de …" at bounding box center [427, 193] width 688 height 216
type input "6"
click at [333, 213] on input "text" at bounding box center [317, 209] width 31 height 12
type input "1"
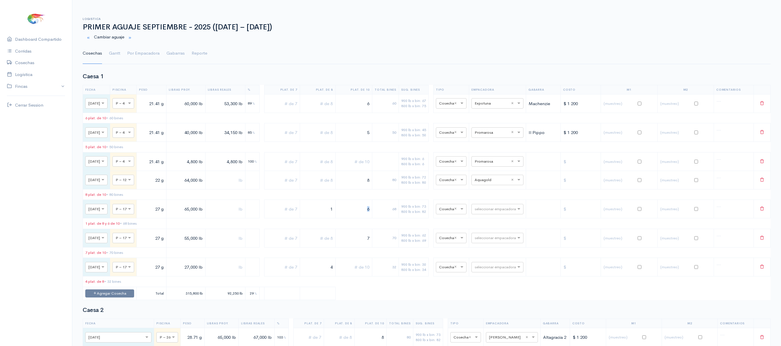
drag, startPoint x: 347, startPoint y: 212, endPoint x: 398, endPoint y: 209, distance: 51.0
click at [398, 209] on tr "× Sáb., 20 Sep. × P – 17 27 g 65,000 lb 1 6 68 900 lb x bin: 73 800 lb x bin: 8…" at bounding box center [427, 209] width 688 height 19
drag, startPoint x: 329, startPoint y: 210, endPoint x: 382, endPoint y: 223, distance: 54.1
click at [382, 219] on tr "× Sáb., 20 Sep. × P – 17 27 g 65,000 lb 1 6 68 900 lb x bin: 73 800 lb x bin: 8…" at bounding box center [427, 209] width 688 height 19
drag, startPoint x: 367, startPoint y: 216, endPoint x: 399, endPoint y: 219, distance: 31.9
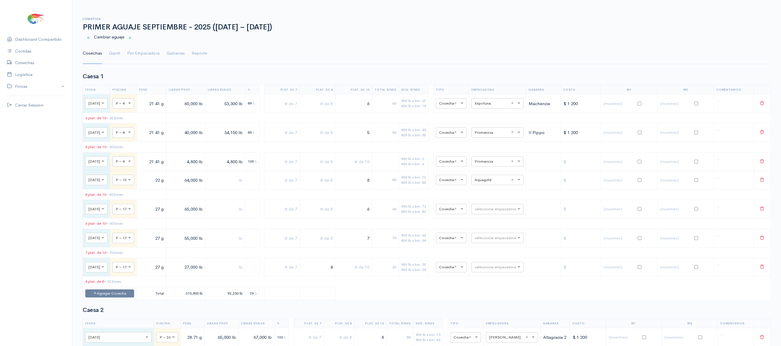
click at [399, 219] on tr "× Sáb., 20 Sep. × P – 17 27 g 65,000 lb 6 60 900 lb x bin: 73 800 lb x bin: 82 …" at bounding box center [427, 209] width 688 height 19
type input "8"
click at [331, 186] on input "text" at bounding box center [317, 180] width 31 height 12
drag, startPoint x: 358, startPoint y: 186, endPoint x: 426, endPoint y: 188, distance: 68.2
click at [426, 188] on tr "× Vie., 19 Sep. × P – 12 22 g 64,000 lb 1 8 88 900 lb x bin: 72 800 lb x bin: 8…" at bounding box center [427, 180] width 688 height 19
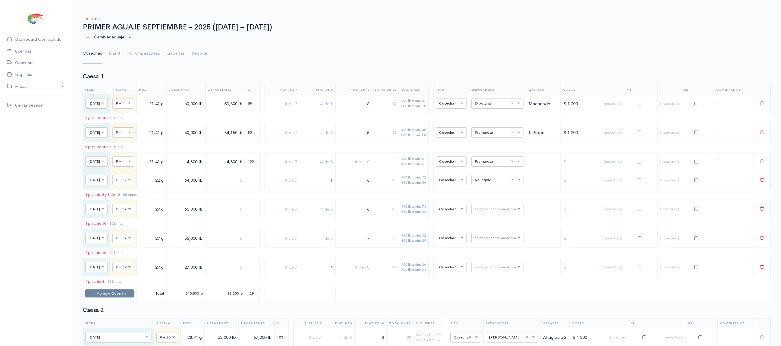
drag, startPoint x: 328, startPoint y: 187, endPoint x: 373, endPoint y: 187, distance: 44.5
click at [373, 187] on tr "× Vie., 19 Sep. × P – 12 22 g 64,000 lb 1 8 88 900 lb x bin: 72 800 lb x bin: 8…" at bounding box center [427, 180] width 688 height 19
type input "2"
drag, startPoint x: 373, startPoint y: 187, endPoint x: 419, endPoint y: 187, distance: 45.7
click at [419, 187] on tr "× Vie., 19 Sep. × P – 12 22 g 64,000 lb 2 8 96 900 lb x bin: 72 800 lb x bin: 8…" at bounding box center [427, 180] width 688 height 19
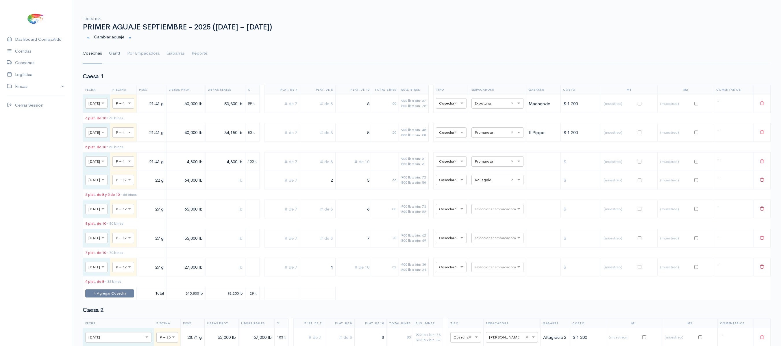
type input "5"
click at [116, 54] on link "Gantt" at bounding box center [114, 53] width 11 height 21
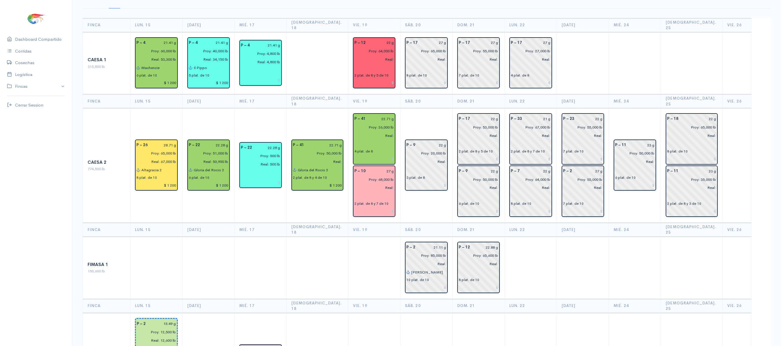
scroll to position [55, 0]
click at [329, 109] on td "P – 41 22.71 g Proy: 50,000 lb Real: Gloria del Rocio 2 2 plat. de 8 y 4 de 10 …" at bounding box center [317, 166] width 61 height 115
click at [157, 109] on td "P – 26 28.71 g Proy: 65,000 lb Real: 67,000 lb Altagracia 2 8 plat. de 10 $ 1 2…" at bounding box center [156, 166] width 52 height 115
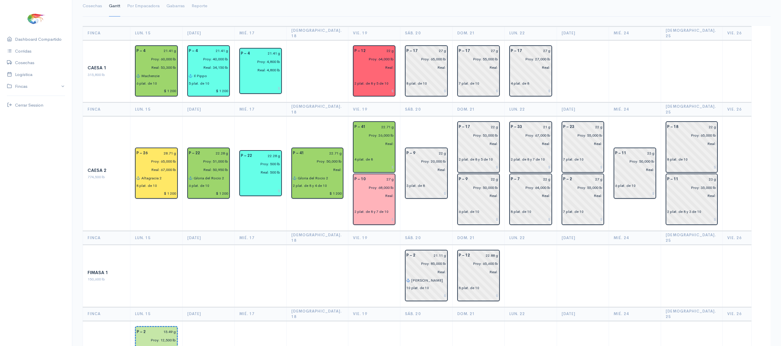
scroll to position [49, 0]
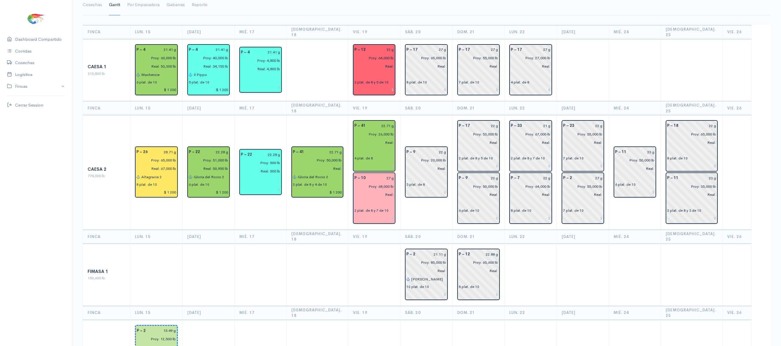
drag, startPoint x: 327, startPoint y: 53, endPoint x: 314, endPoint y: 50, distance: 13.5
click at [314, 50] on td at bounding box center [317, 70] width 61 height 62
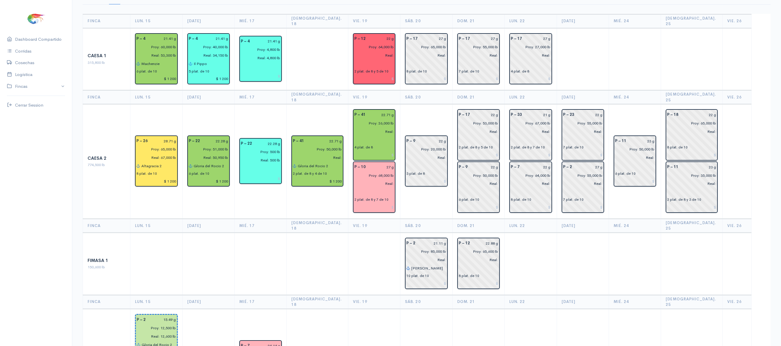
scroll to position [60, 0]
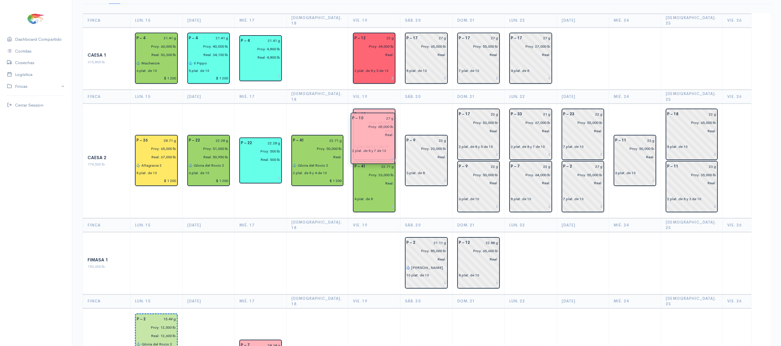
drag, startPoint x: 370, startPoint y: 170, endPoint x: 373, endPoint y: 125, distance: 44.7
click at [407, 118] on td "P – 9 22 g Proy: 20,000 lb Real: 3 plat. de 8" at bounding box center [426, 161] width 52 height 115
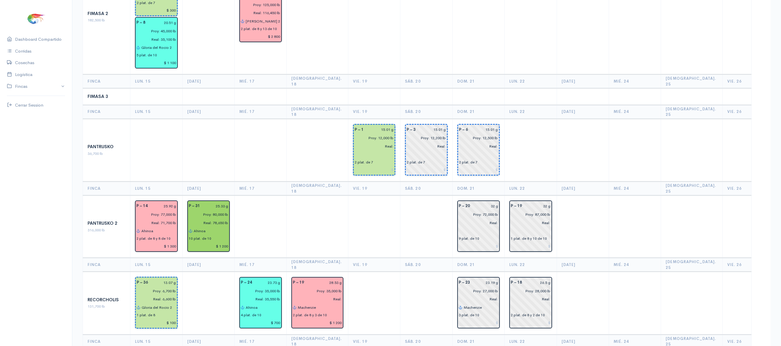
scroll to position [408, 0]
click at [400, 90] on td at bounding box center [426, 98] width 52 height 17
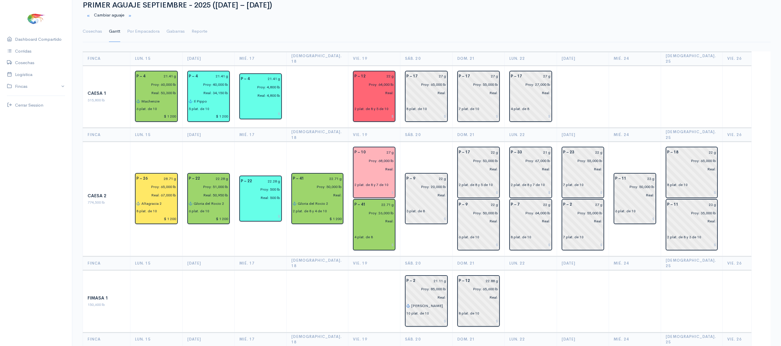
scroll to position [21, 0]
click at [388, 73] on input "22 g" at bounding box center [381, 77] width 25 height 8
type input "21.61 g"
click at [426, 143] on td "P – 9 22 g Proy: 20,000 lb Real: 3 plat. de 8" at bounding box center [426, 200] width 52 height 115
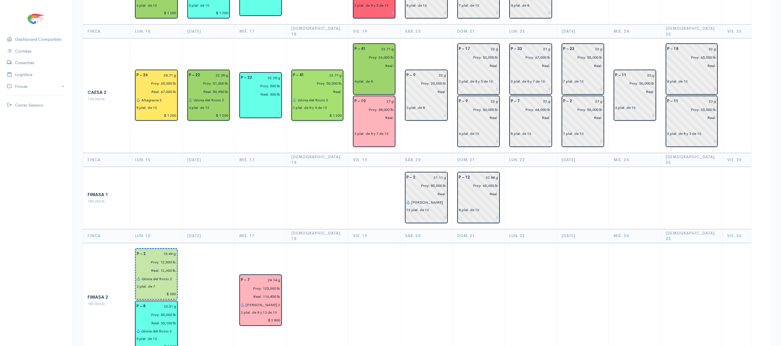
scroll to position [0, 0]
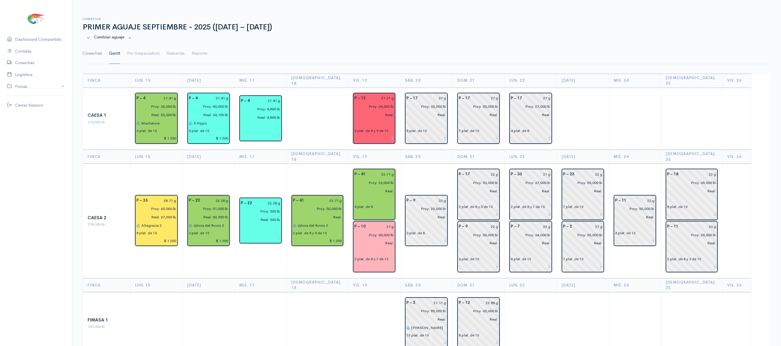
click at [91, 47] on link "Cosechas" at bounding box center [92, 53] width 19 height 21
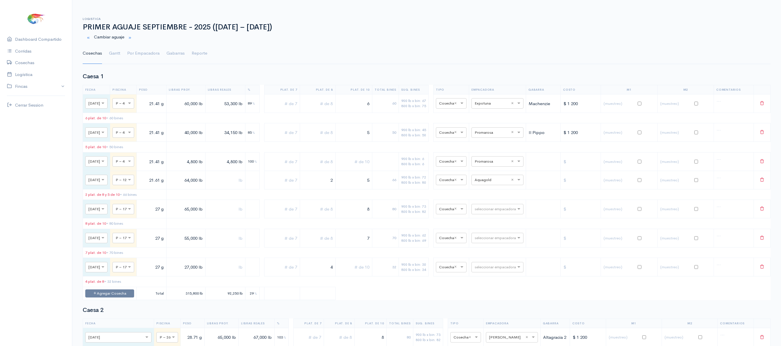
drag, startPoint x: 334, startPoint y: 189, endPoint x: 375, endPoint y: 191, distance: 40.5
click at [375, 189] on tr "× Vie., 19 Sep. × P – 12 21.61 g 64,000 lb 2 5 66 900 lb x bin: 72 800 lb x bin…" at bounding box center [427, 180] width 688 height 19
drag, startPoint x: 371, startPoint y: 187, endPoint x: 419, endPoint y: 193, distance: 48.3
click at [419, 189] on tr "× Vie., 19 Sep. × P – 12 21.61 g 64,000 lb 5 50 900 lb x bin: 72 800 lb x bin: …" at bounding box center [427, 180] width 688 height 19
type input "7"
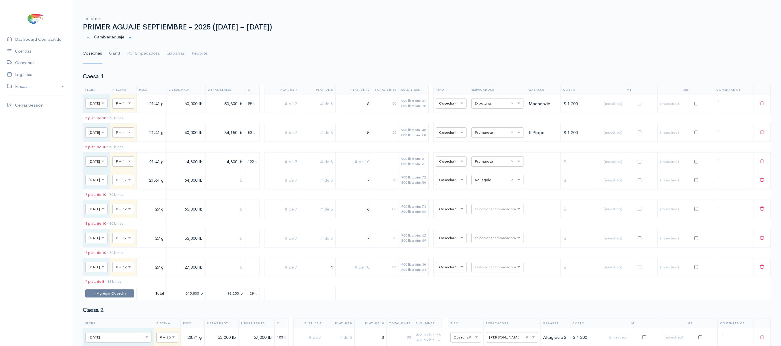
click at [113, 53] on link "Gantt" at bounding box center [114, 53] width 11 height 21
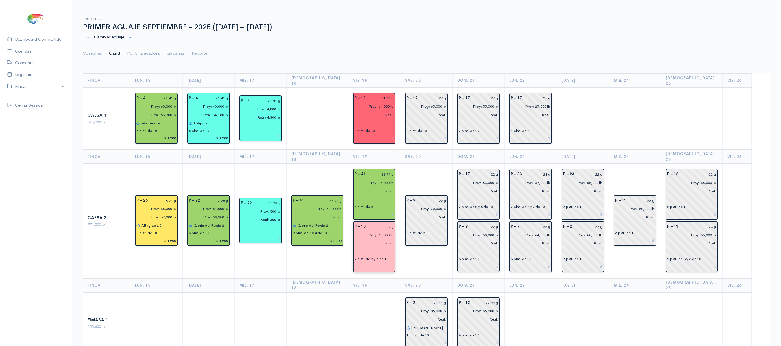
click at [386, 223] on input "27 g" at bounding box center [381, 227] width 25 height 8
type input "29.36 g"
click at [94, 57] on link "Cosechas" at bounding box center [92, 53] width 19 height 21
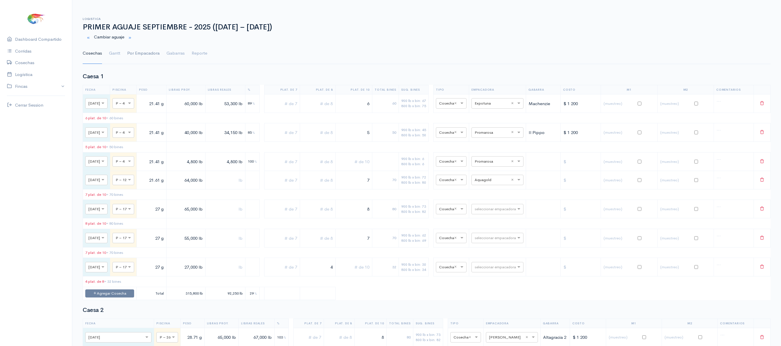
click at [131, 54] on link "Por Empacadora" at bounding box center [143, 53] width 32 height 21
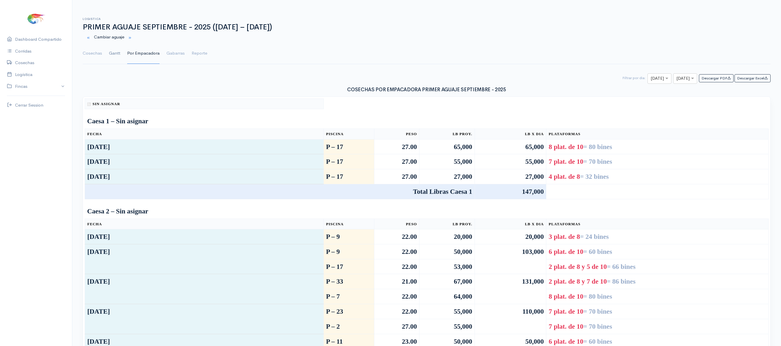
click at [115, 53] on link "Gantt" at bounding box center [114, 53] width 11 height 21
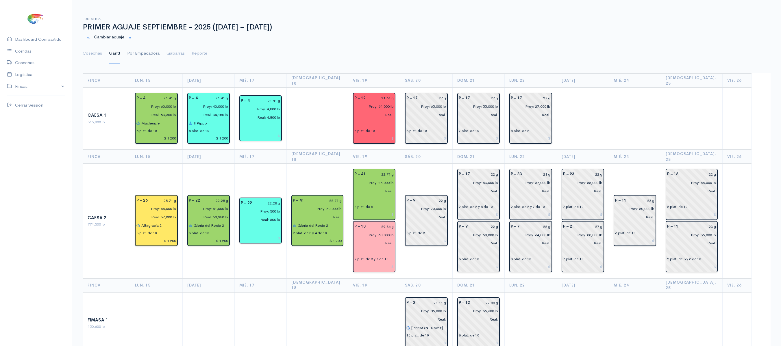
click at [143, 58] on link "Por Empacadora" at bounding box center [143, 53] width 32 height 21
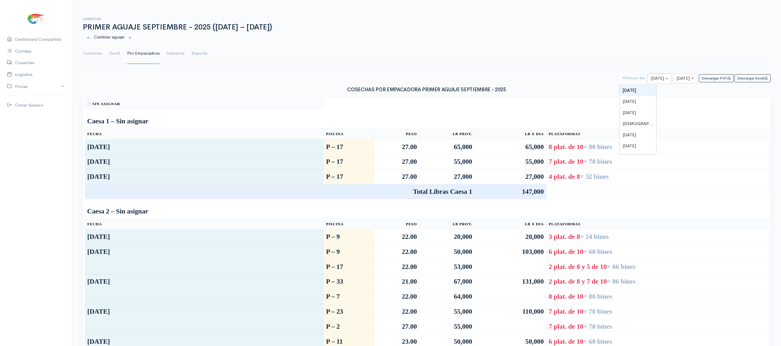
click at [651, 78] on input "text" at bounding box center [654, 78] width 7 height 7
type input "18"
click at [646, 81] on div at bounding box center [634, 78] width 73 height 7
type input "19"
click at [675, 76] on div "× Vie., 26 Sep." at bounding box center [685, 78] width 24 height 10
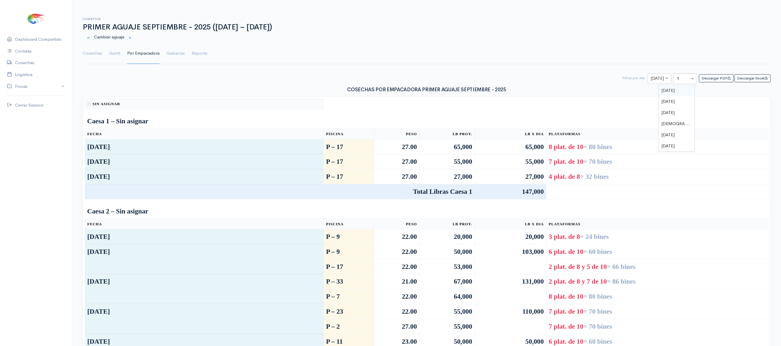
type input "19"
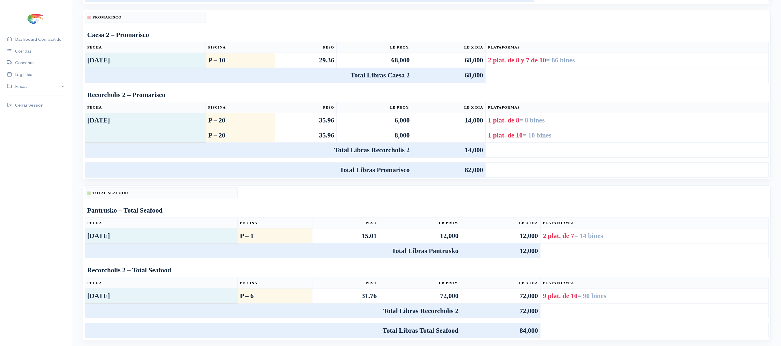
scroll to position [256, 0]
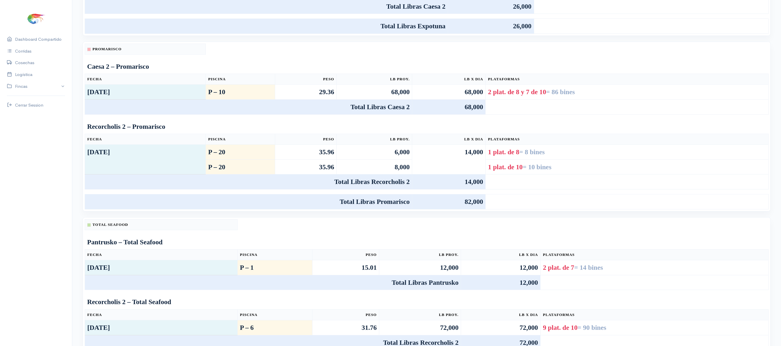
click at [318, 97] on td "29.36" at bounding box center [306, 91] width 62 height 15
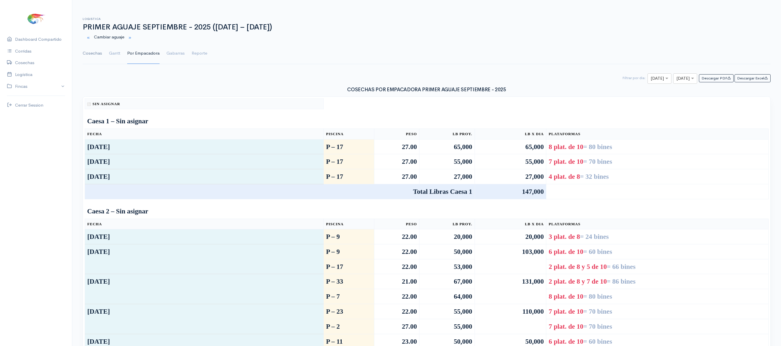
click at [90, 62] on link "Cosechas" at bounding box center [92, 53] width 19 height 21
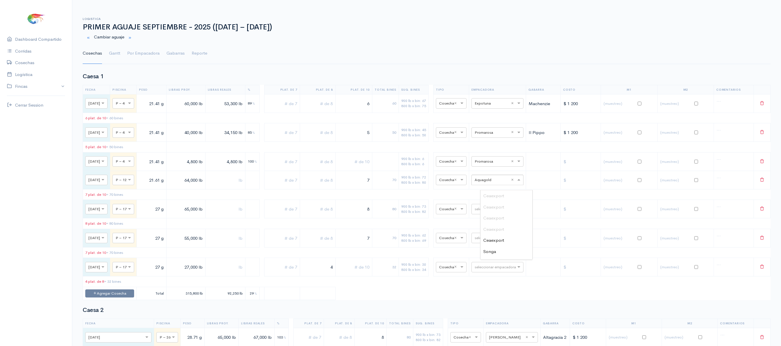
click at [495, 183] on input "text" at bounding box center [492, 180] width 35 height 6
type input "song"
click at [497, 197] on div "Songa" at bounding box center [506, 195] width 52 height 11
click at [118, 53] on link "Gantt" at bounding box center [114, 53] width 11 height 21
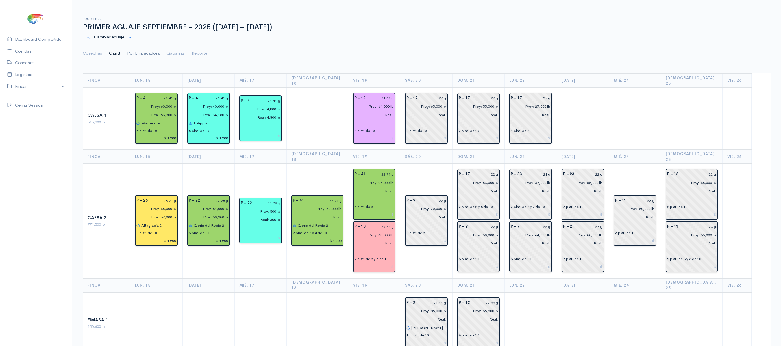
click at [135, 57] on link "Por Empacadora" at bounding box center [143, 53] width 32 height 21
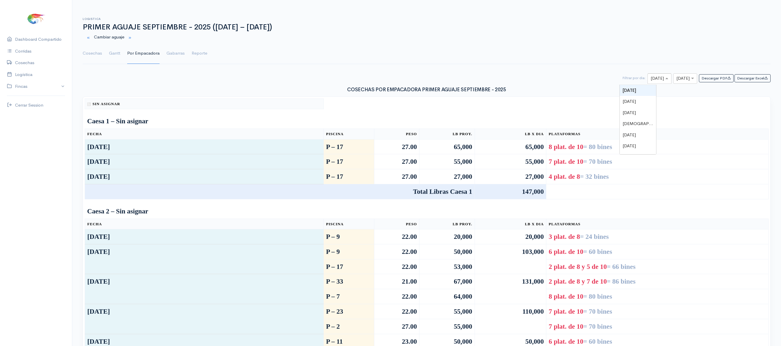
click at [648, 82] on div at bounding box center [659, 78] width 23 height 7
type input "19"
click at [676, 82] on input "text" at bounding box center [679, 78] width 7 height 7
type input "19"
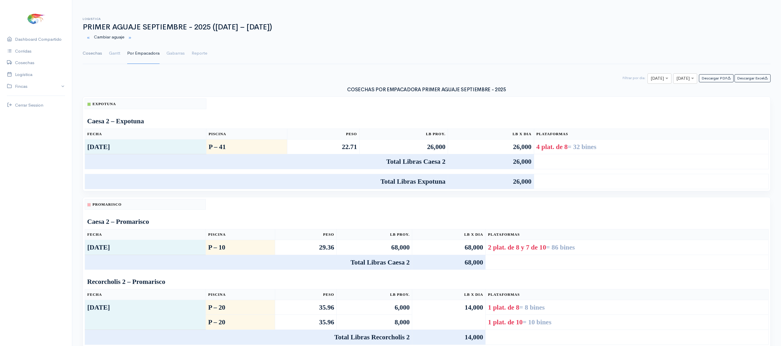
click at [90, 46] on link "Cosechas" at bounding box center [92, 53] width 19 height 21
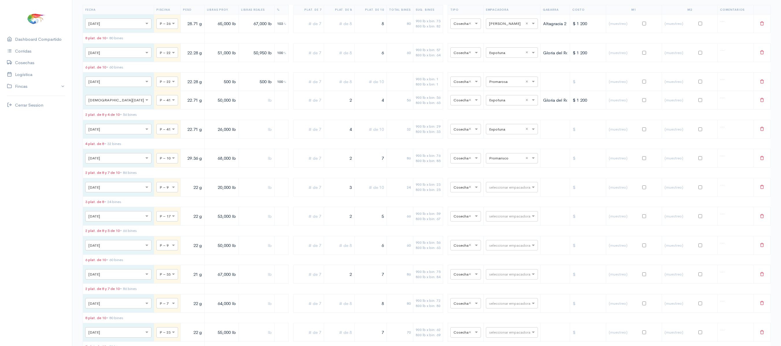
scroll to position [313, 0]
drag, startPoint x: 328, startPoint y: 143, endPoint x: 416, endPoint y: 152, distance: 87.8
click at [416, 140] on tr "× Vie., 19 Sep. × P – 41 22.71 g 26,000 lb 4 32 900 lb x bin: 29 800 lb x bin: …" at bounding box center [427, 130] width 688 height 19
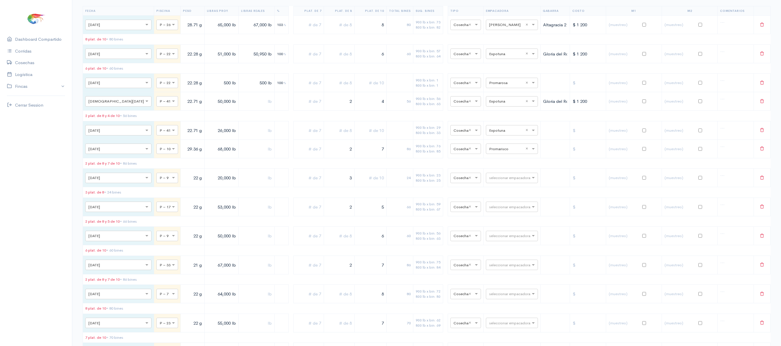
click at [369, 136] on input "text" at bounding box center [370, 131] width 27 height 12
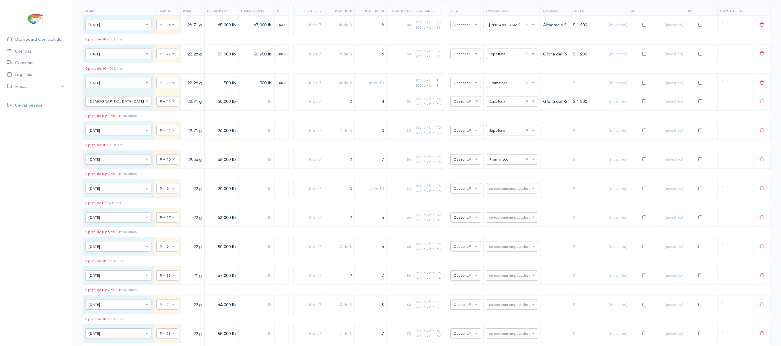
scroll to position [0, 0]
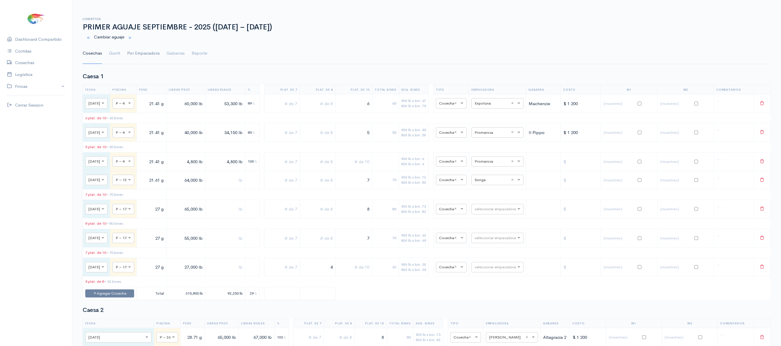
type input "3"
click at [128, 60] on link "Por Empacadora" at bounding box center [143, 53] width 32 height 21
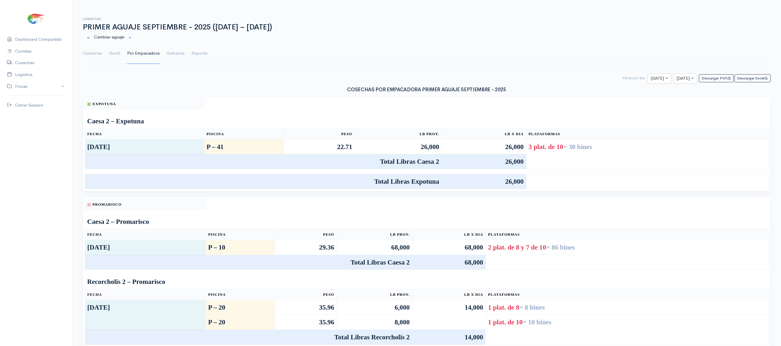
click at [103, 58] on ul "Cosechas Gantt Por Empacadora Gabarras Reporte" at bounding box center [427, 53] width 688 height 21
click at [98, 56] on link "Cosechas" at bounding box center [92, 53] width 19 height 21
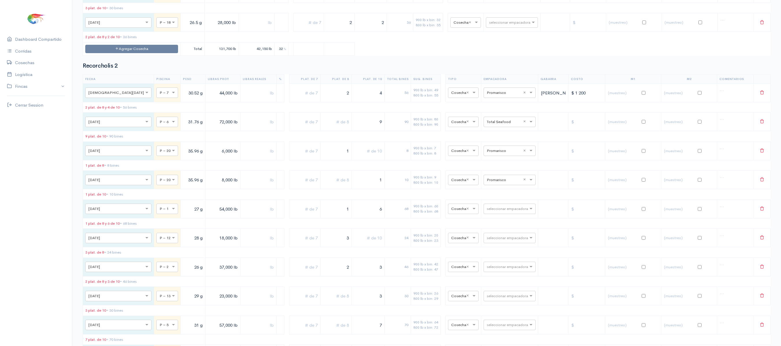
scroll to position [1481, 0]
click at [500, 184] on input "text" at bounding box center [504, 181] width 35 height 6
click at [498, 70] on h2 "Recorcholis 2" at bounding box center [427, 67] width 688 height 6
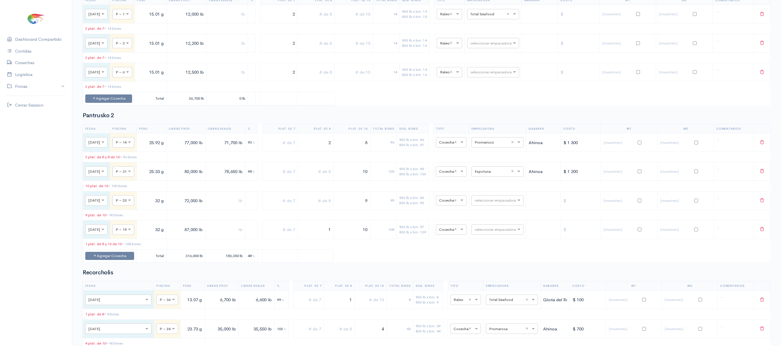
scroll to position [1087, 0]
click at [494, 20] on div "seleccionar empacadora × Total Seafood ×" at bounding box center [493, 15] width 52 height 10
type input "expo"
click at [494, 118] on div "Ceaexport" at bounding box center [501, 121] width 52 height 11
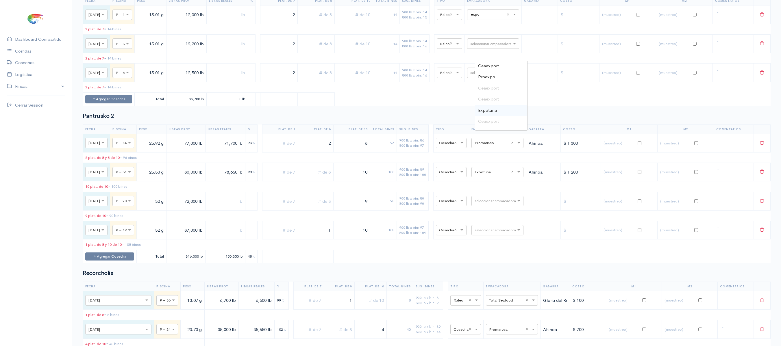
click at [494, 114] on div "Expotuna" at bounding box center [501, 110] width 52 height 11
click at [465, 165] on div "Pantrusko 2 Fecha Piscina Peso Libras Proy. Libras Reales % Plat. de 7 Plat. de…" at bounding box center [427, 188] width 688 height 151
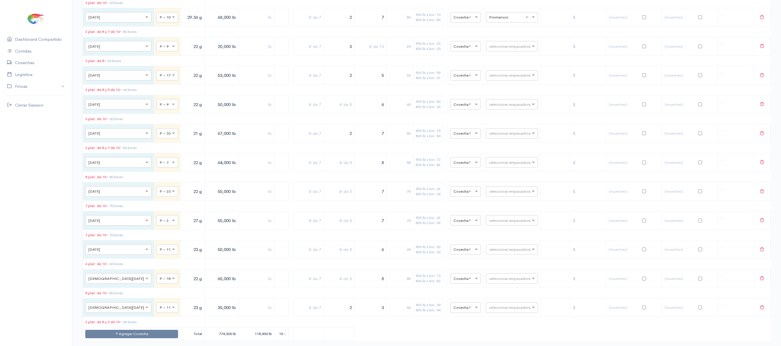
scroll to position [0, 0]
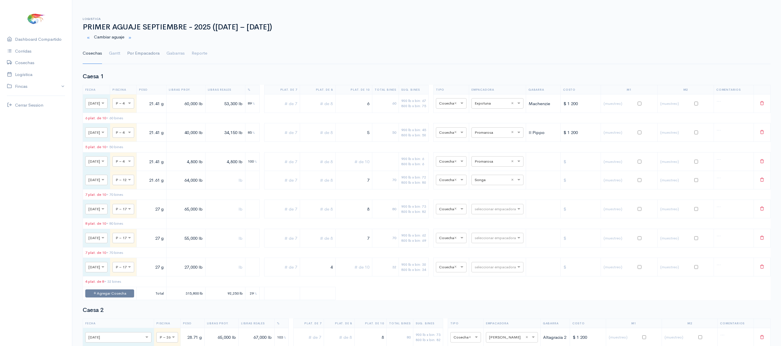
click at [140, 56] on link "Por Empacadora" at bounding box center [143, 53] width 32 height 21
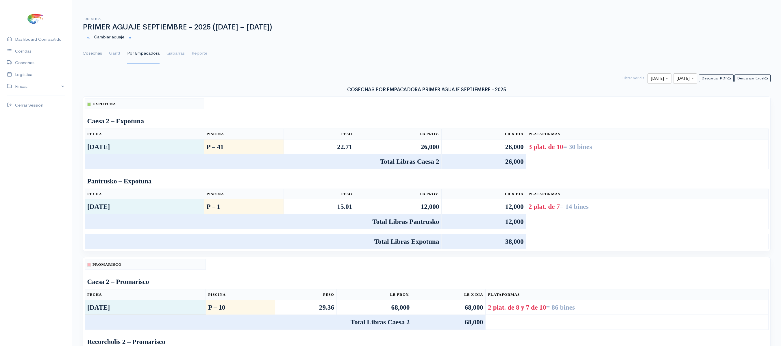
click at [98, 57] on link "Cosechas" at bounding box center [92, 53] width 19 height 21
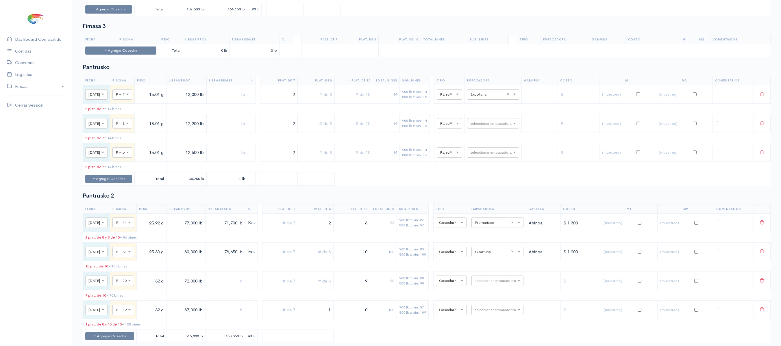
scroll to position [1044, 0]
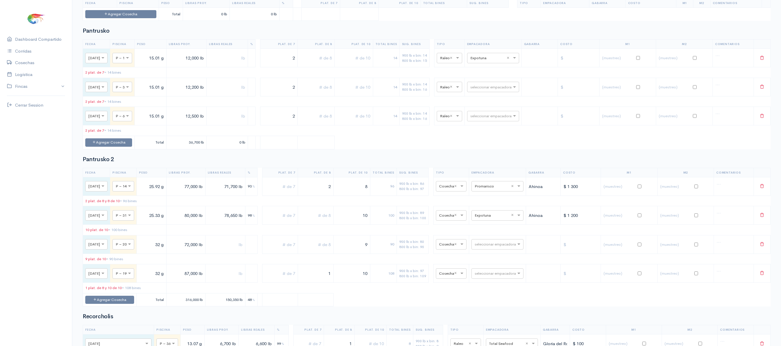
drag, startPoint x: 297, startPoint y: 132, endPoint x: 388, endPoint y: 124, distance: 91.7
click at [388, 96] on tr "× Sáb., 20 Sep. × P – 3 15.01 g 12,200 lb 2 14 900 lb x bin: 14 800 lb x bin: 1…" at bounding box center [427, 87] width 688 height 19
drag, startPoint x: 287, startPoint y: 101, endPoint x: 388, endPoint y: 101, distance: 101.2
click at [388, 67] on tr "× Vie., 19 Sep. × P – 1 15.01 g 12,000 lb 2 14 900 lb x bin: 14 800 lb x bin: 1…" at bounding box center [427, 58] width 688 height 19
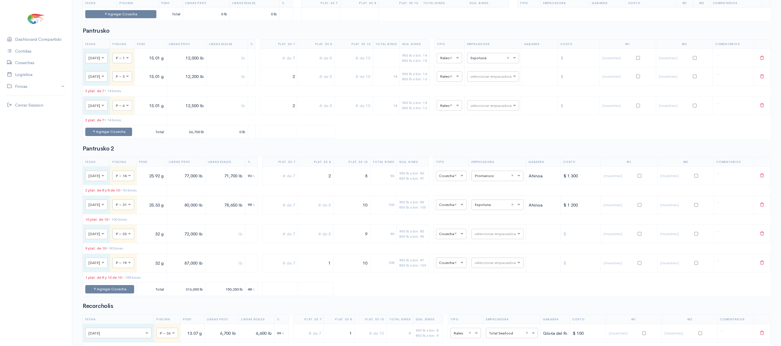
click at [388, 67] on td at bounding box center [386, 58] width 27 height 19
click at [367, 64] on input "text" at bounding box center [354, 58] width 34 height 12
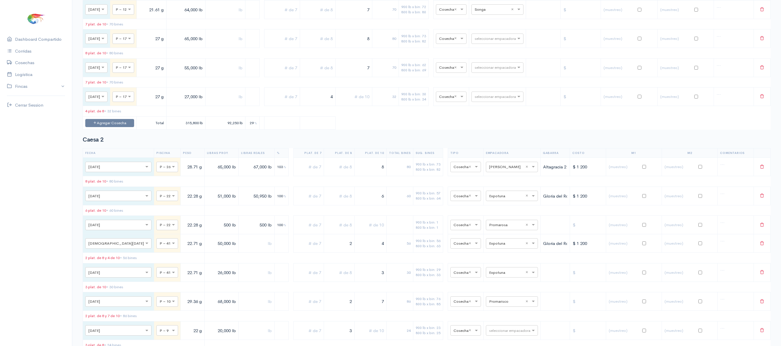
scroll to position [0, 0]
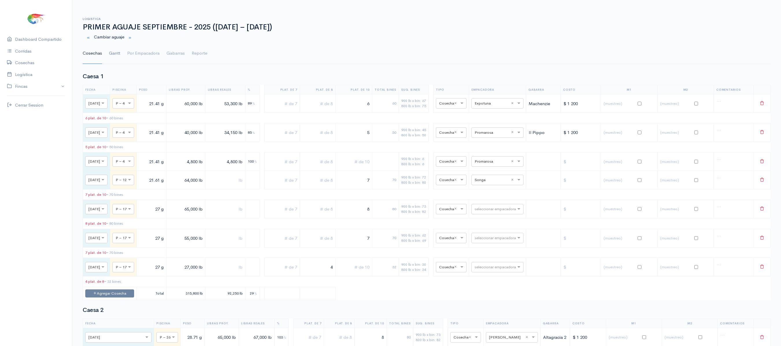
type input "1"
click at [112, 53] on link "Gantt" at bounding box center [114, 53] width 11 height 21
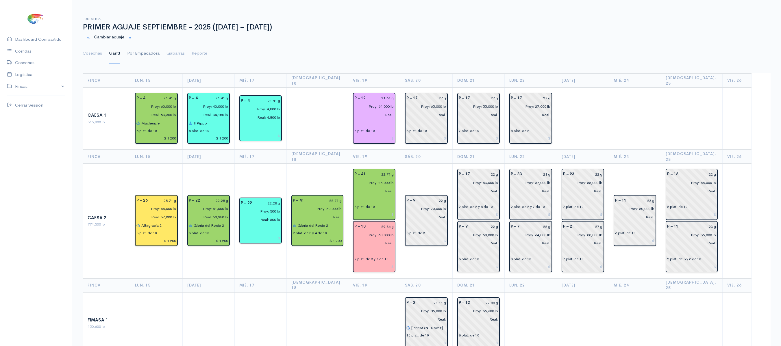
click at [154, 56] on link "Por Empacadora" at bounding box center [143, 53] width 32 height 21
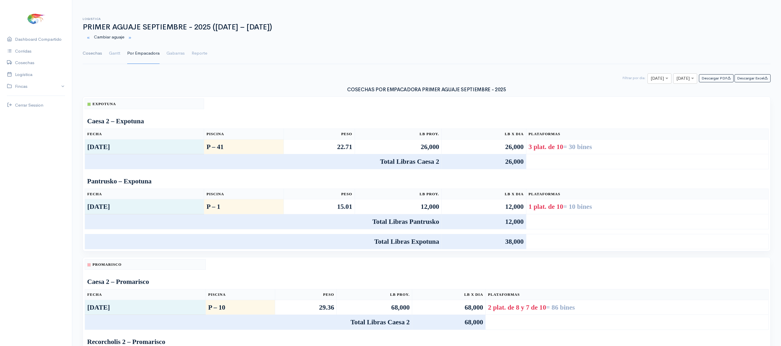
click at [96, 59] on link "Cosechas" at bounding box center [92, 53] width 19 height 21
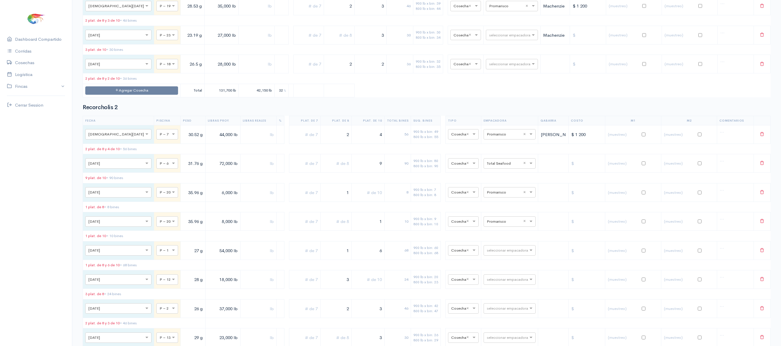
scroll to position [1441, 0]
drag, startPoint x: 368, startPoint y: 220, endPoint x: 424, endPoint y: 228, distance: 56.7
click at [424, 172] on tr "× Vie., 19 Sep. × P – 6 31.76 g 72,000 lb 9 90 900 lb x bin: 80 800 lb x bin: 9…" at bounding box center [427, 163] width 688 height 19
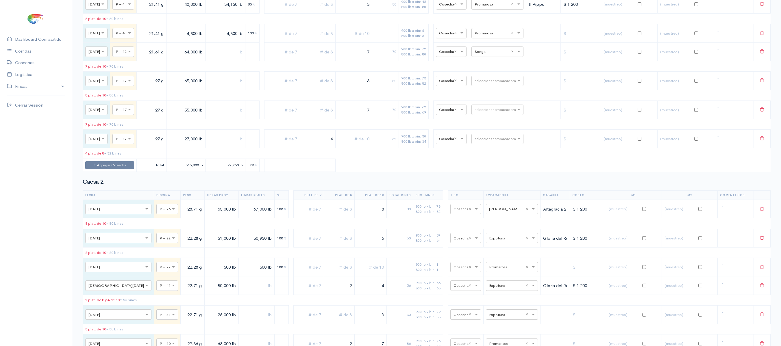
scroll to position [0, 0]
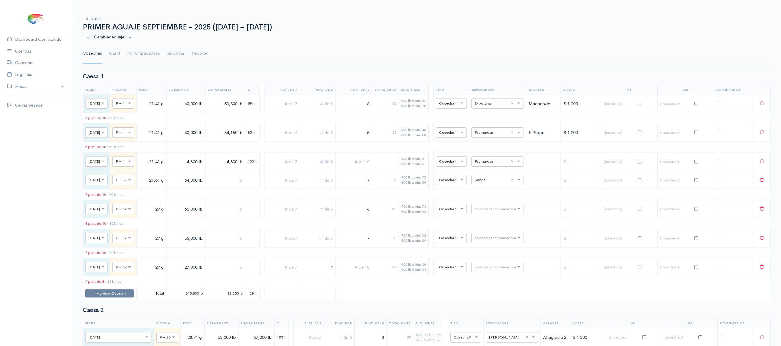
type input "8"
click at [121, 58] on ul "Cosechas Gantt Por Empacadora Gabarras Reporte" at bounding box center [427, 53] width 688 height 21
click at [120, 56] on link "Gantt" at bounding box center [114, 53] width 11 height 21
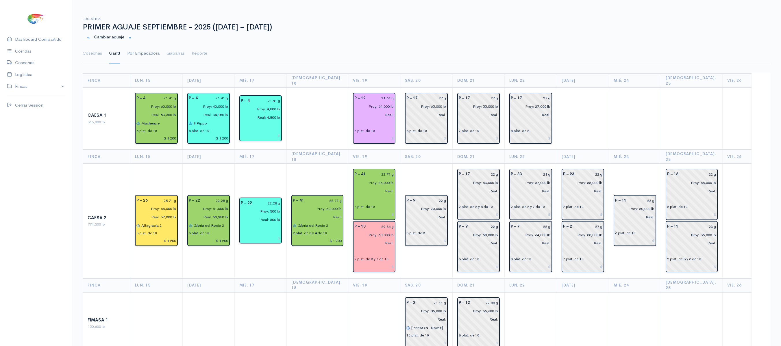
click at [143, 58] on link "Por Empacadora" at bounding box center [143, 53] width 32 height 21
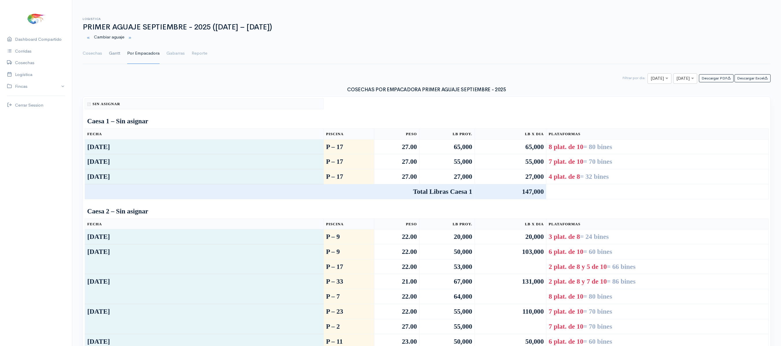
click at [116, 55] on link "Gantt" at bounding box center [114, 53] width 11 height 21
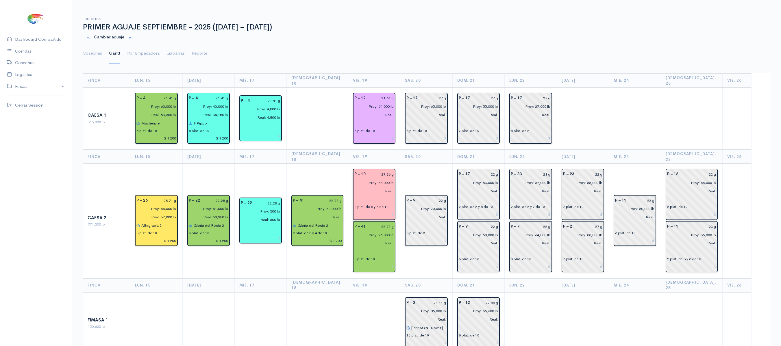
click at [389, 170] on input "29.36 g" at bounding box center [381, 174] width 25 height 8
type input "2 g"
type input "30.04 g"
click at [403, 164] on td "P – 9 22 g Proy: 20,000 lb Real: 3 plat. de 8" at bounding box center [426, 221] width 52 height 115
click at [95, 54] on link "Cosechas" at bounding box center [92, 53] width 19 height 21
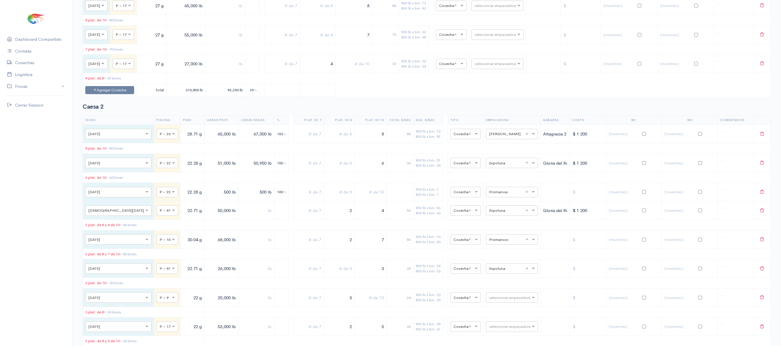
scroll to position [204, 0]
drag, startPoint x: 332, startPoint y: 256, endPoint x: 417, endPoint y: 257, distance: 84.4
click at [417, 248] on tr "× Vie., 19 Sep. × P – 10 30.04 g 68,000 lb 2 7 86 900 lb x bin: 76 800 lb x bin…" at bounding box center [427, 239] width 688 height 19
type input "7"
drag, startPoint x: 369, startPoint y: 259, endPoint x: 456, endPoint y: 255, distance: 86.8
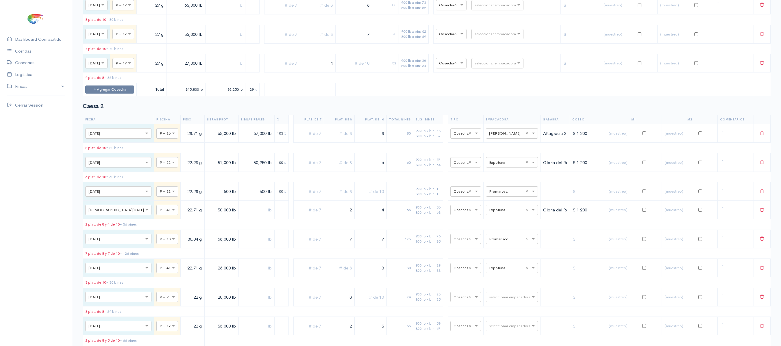
click at [456, 248] on tr "× Vie., 19 Sep. × P – 10 30.04 g 68,000 lb 7 7 126 900 lb x bin: 76 800 lb x bi…" at bounding box center [427, 239] width 688 height 19
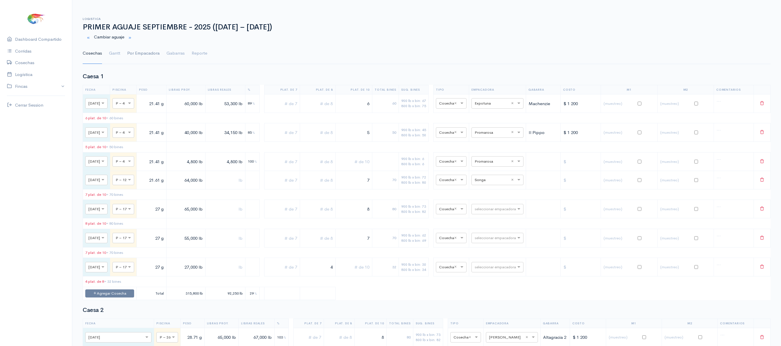
type input "3"
click at [140, 50] on link "Por Empacadora" at bounding box center [143, 53] width 32 height 21
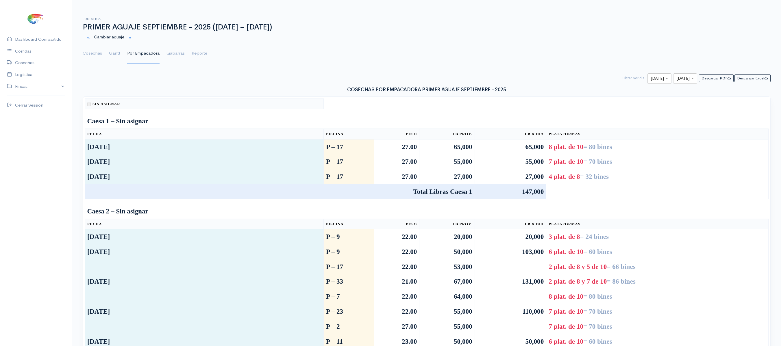
click at [651, 82] on input "text" at bounding box center [654, 78] width 7 height 7
type input "19"
click at [676, 78] on input "text" at bounding box center [679, 78] width 7 height 7
type input "19"
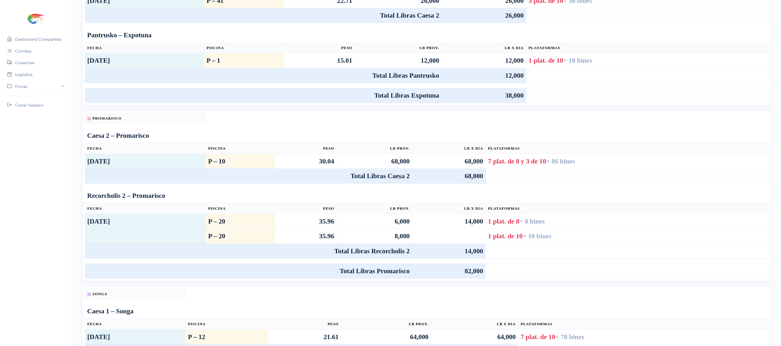
scroll to position [209, 0]
